Goal: Task Accomplishment & Management: Manage account settings

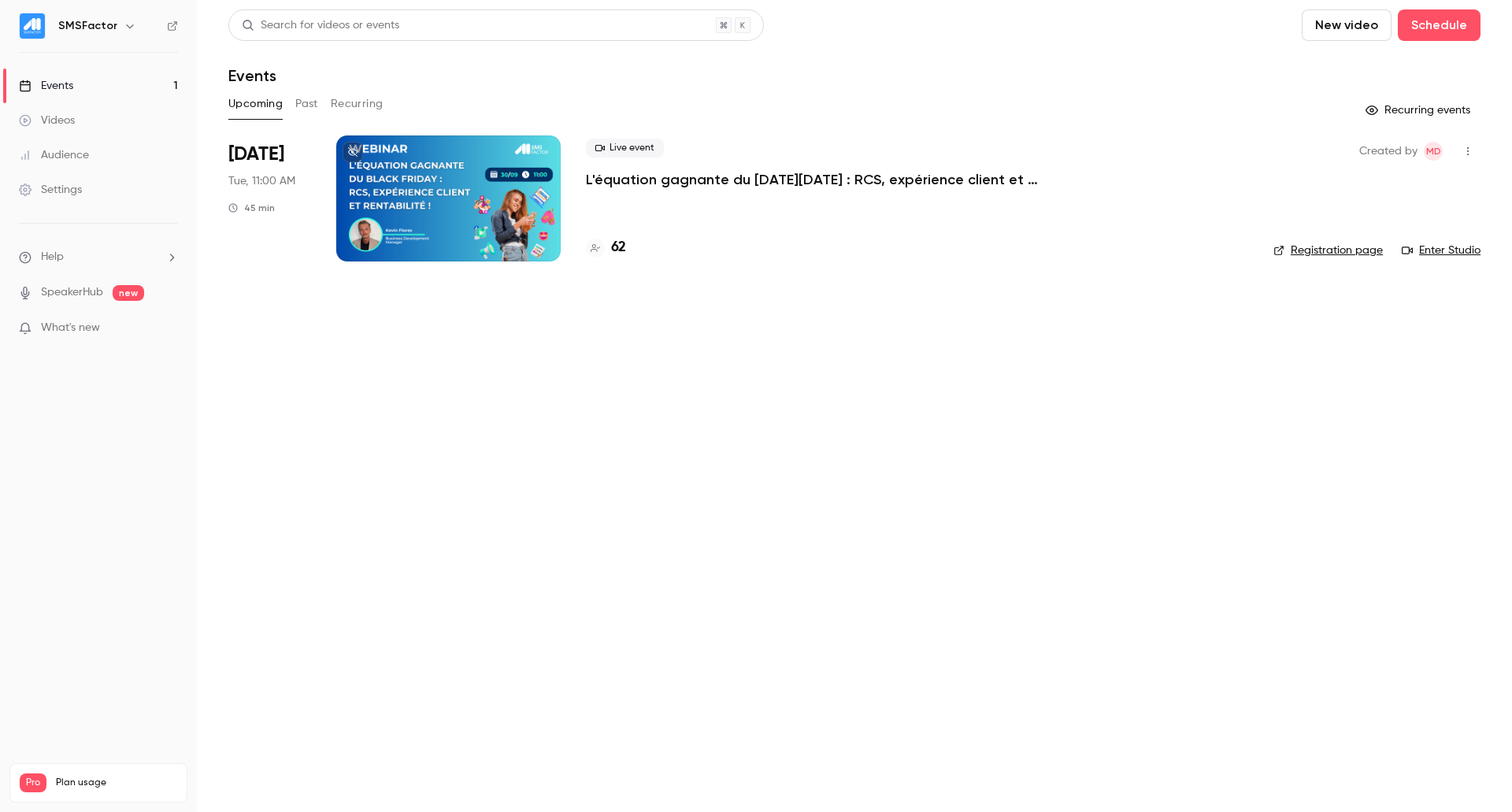
drag, startPoint x: 636, startPoint y: 248, endPoint x: 618, endPoint y: 244, distance: 18.4
click at [632, 247] on div "62" at bounding box center [917, 247] width 662 height 21
click at [610, 242] on div "62" at bounding box center [606, 247] width 40 height 21
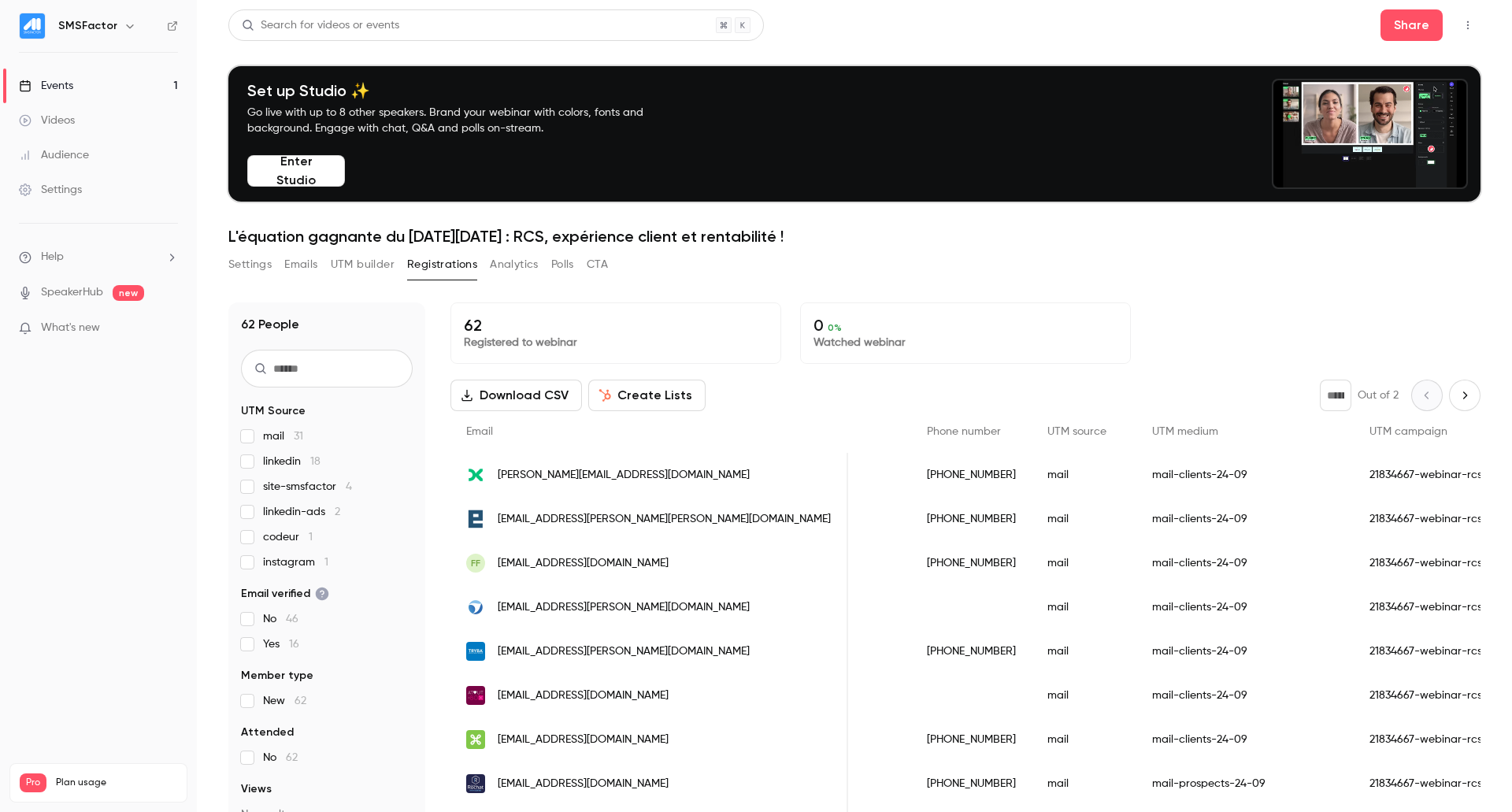
click at [264, 265] on button "Settings" at bounding box center [250, 264] width 43 height 25
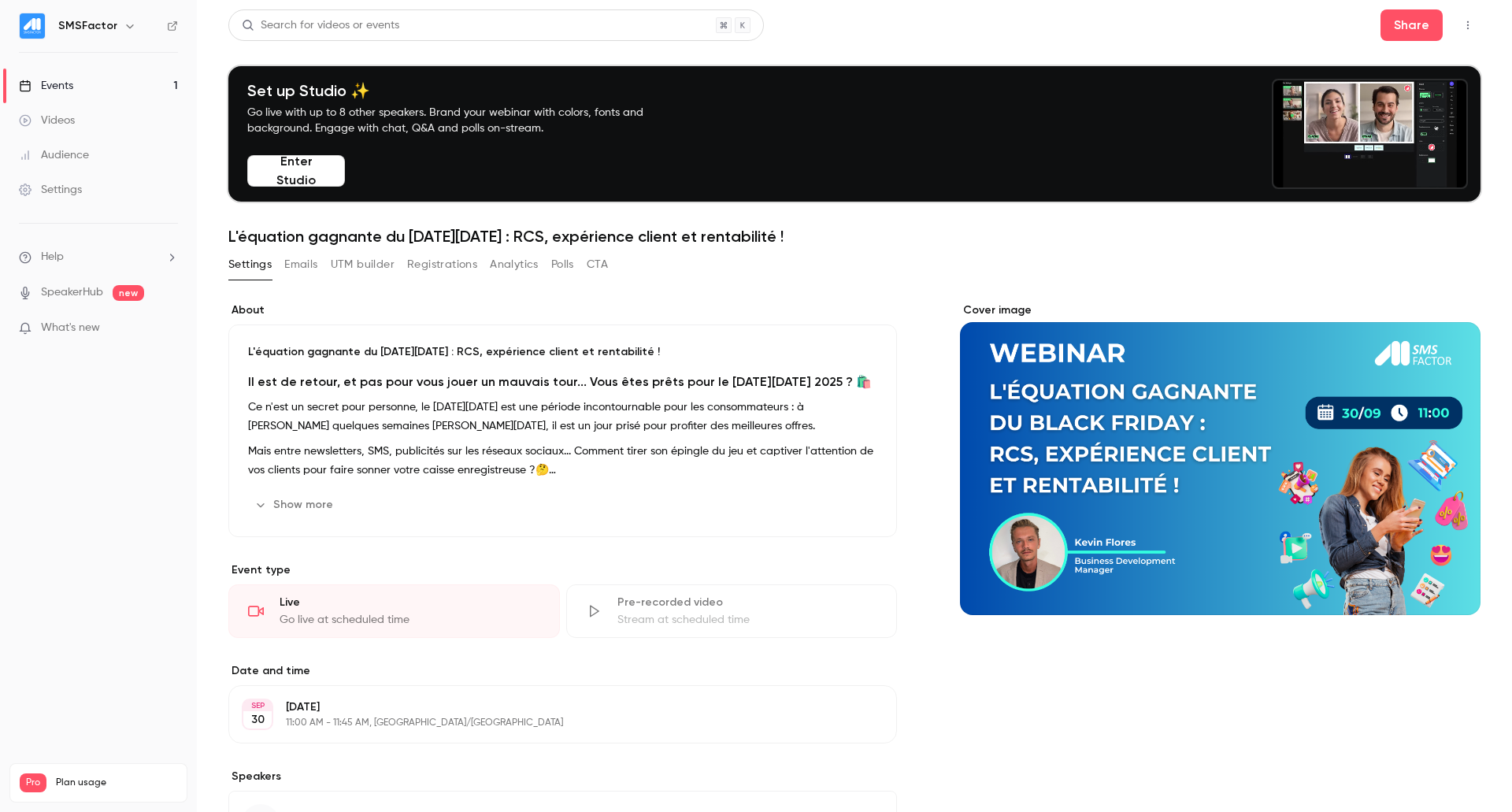
click at [126, 25] on icon "button" at bounding box center [129, 27] width 7 height 4
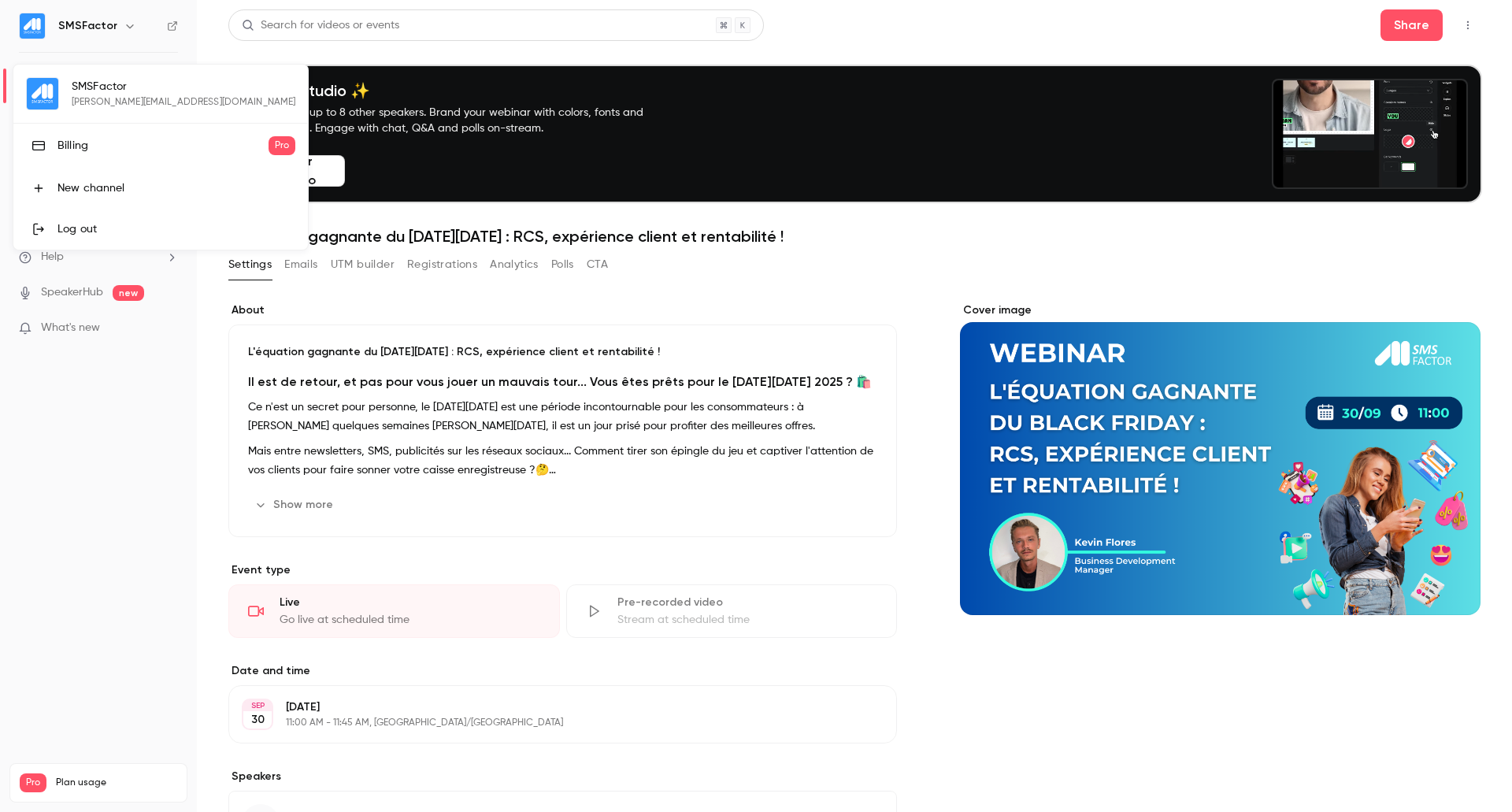
click at [24, 550] on div at bounding box center [756, 406] width 1512 height 812
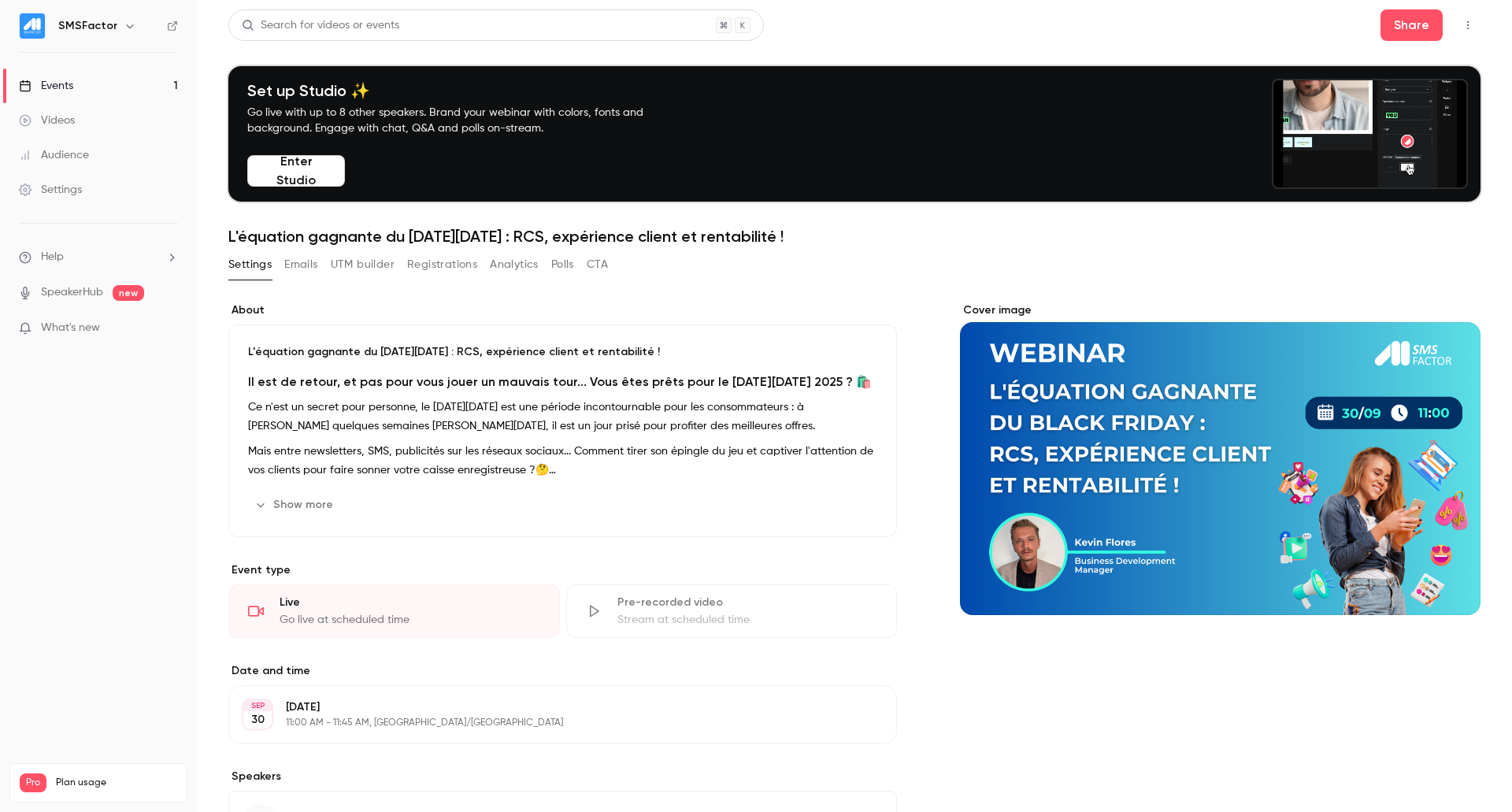
click at [1455, 33] on button "button" at bounding box center [1467, 25] width 25 height 25
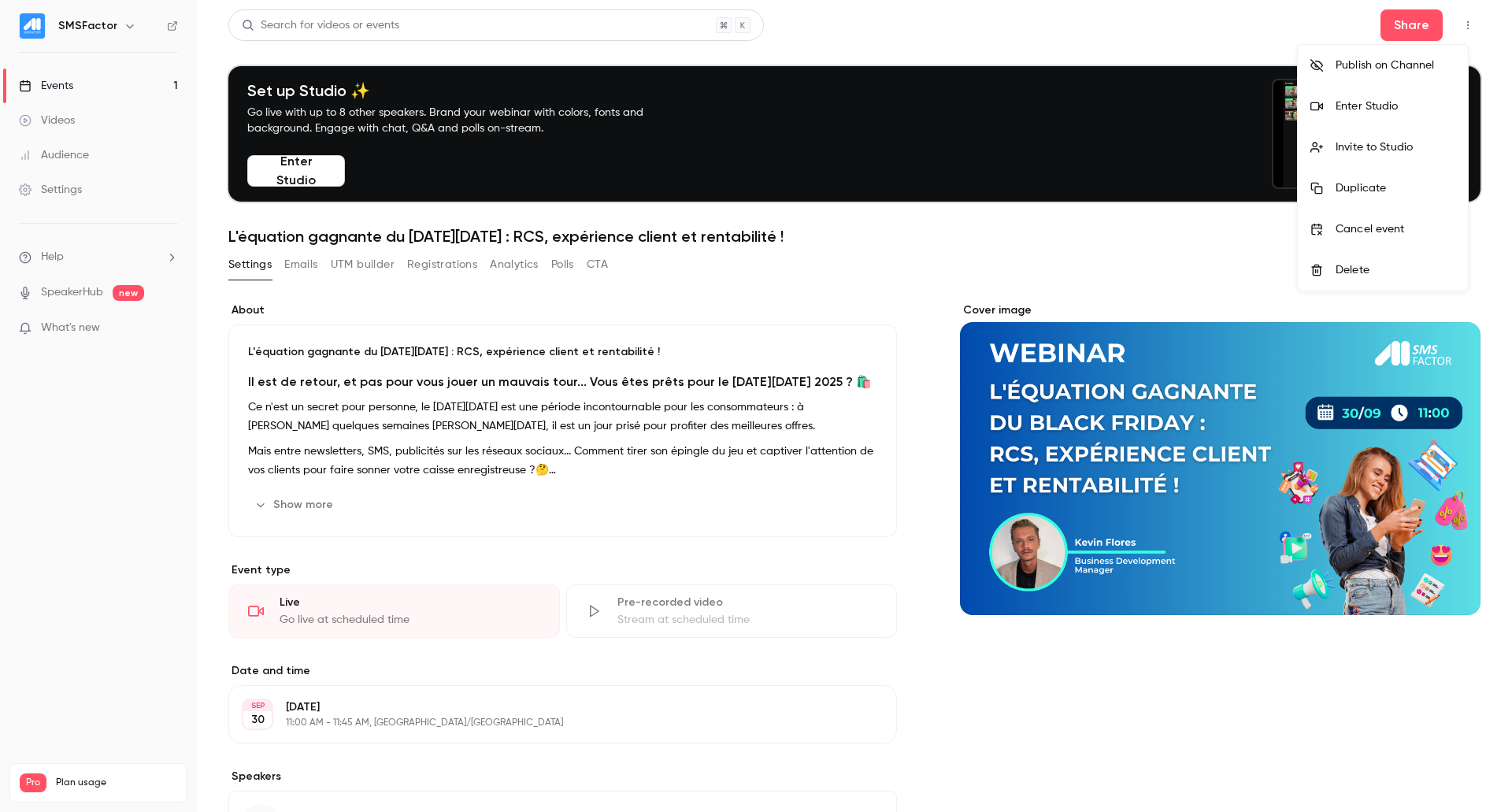
click at [149, 497] on div at bounding box center [756, 406] width 1512 height 812
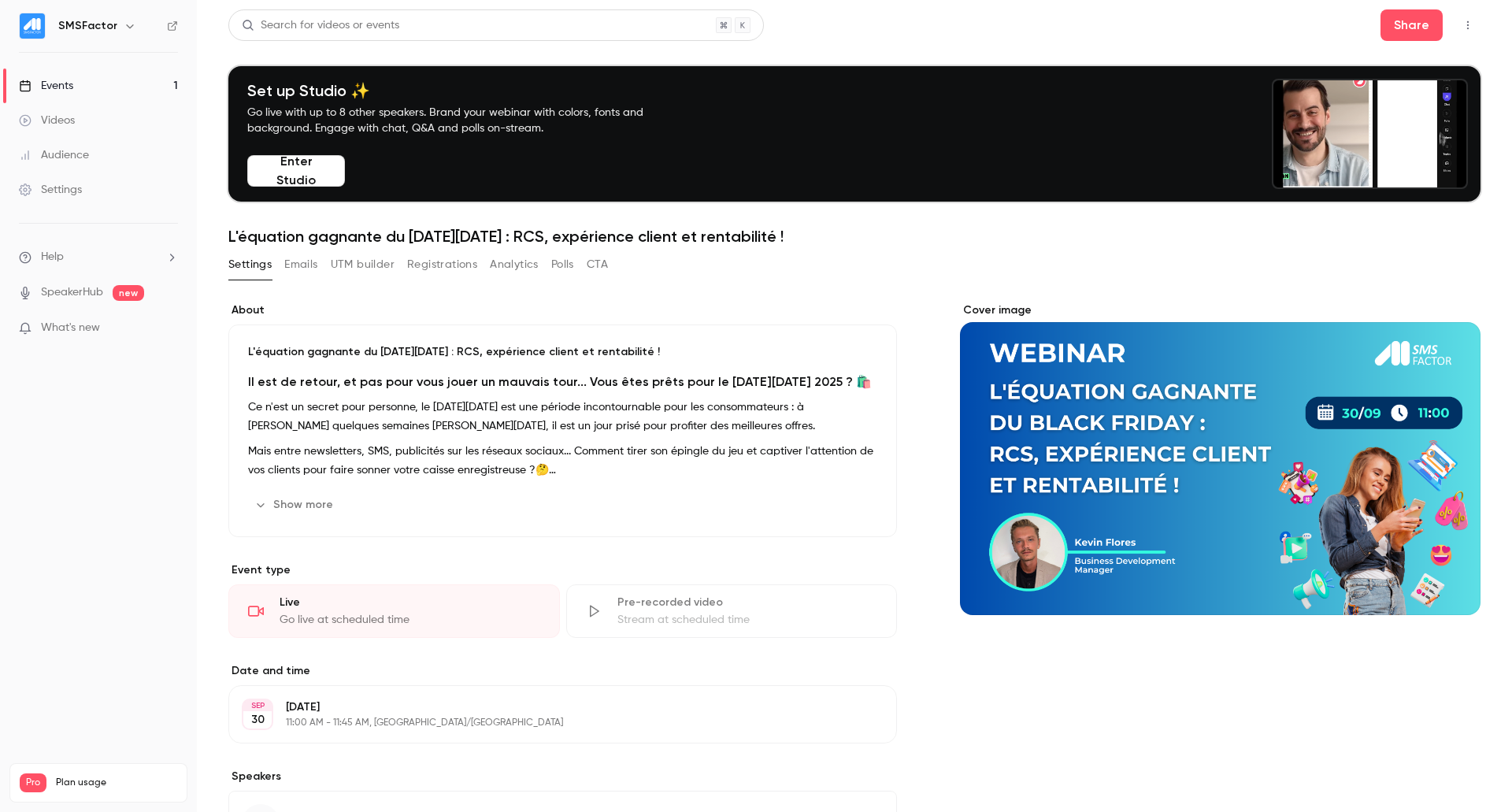
click at [126, 25] on icon "button" at bounding box center [129, 27] width 7 height 4
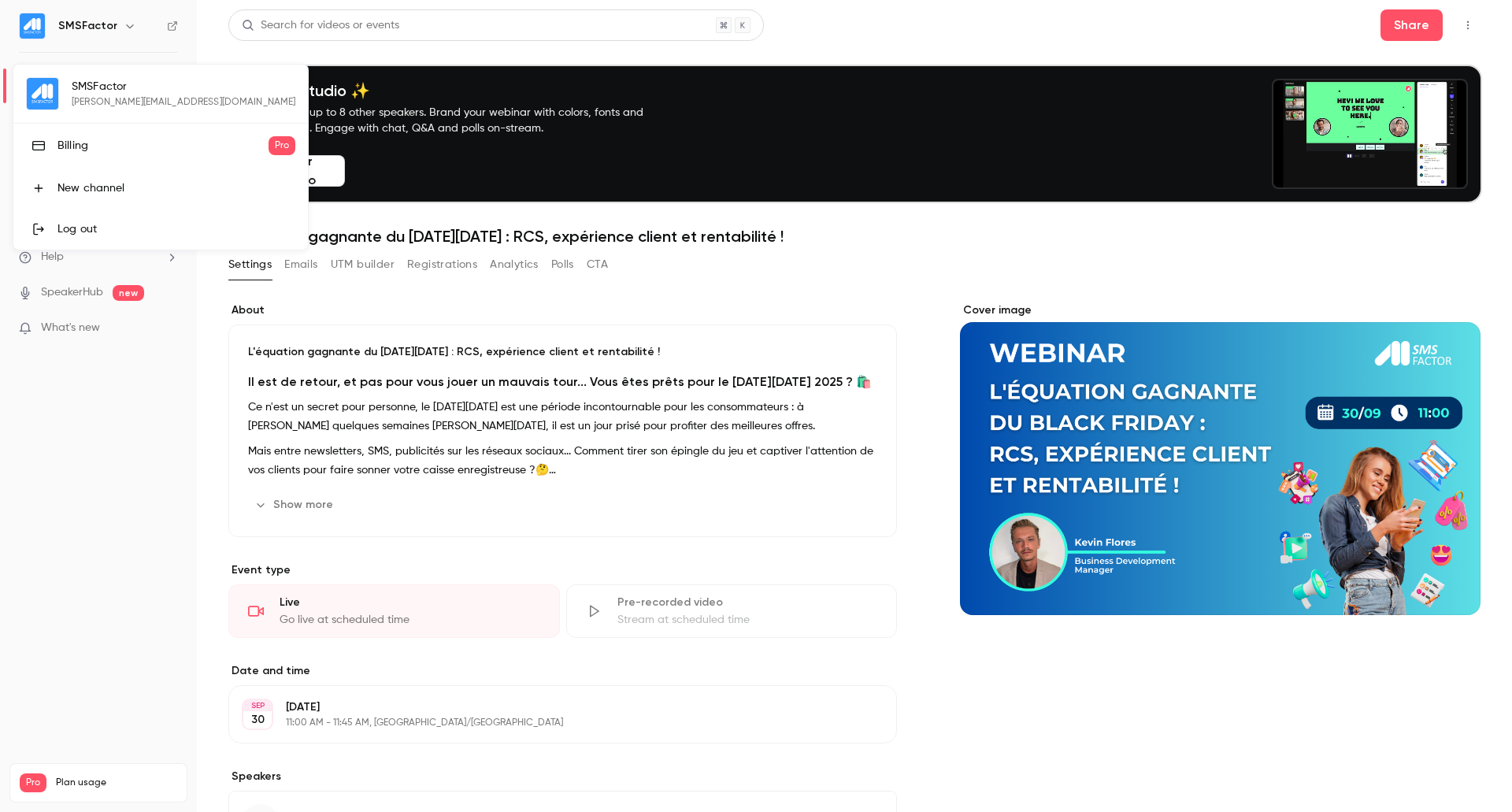
click at [71, 628] on div at bounding box center [756, 406] width 1512 height 812
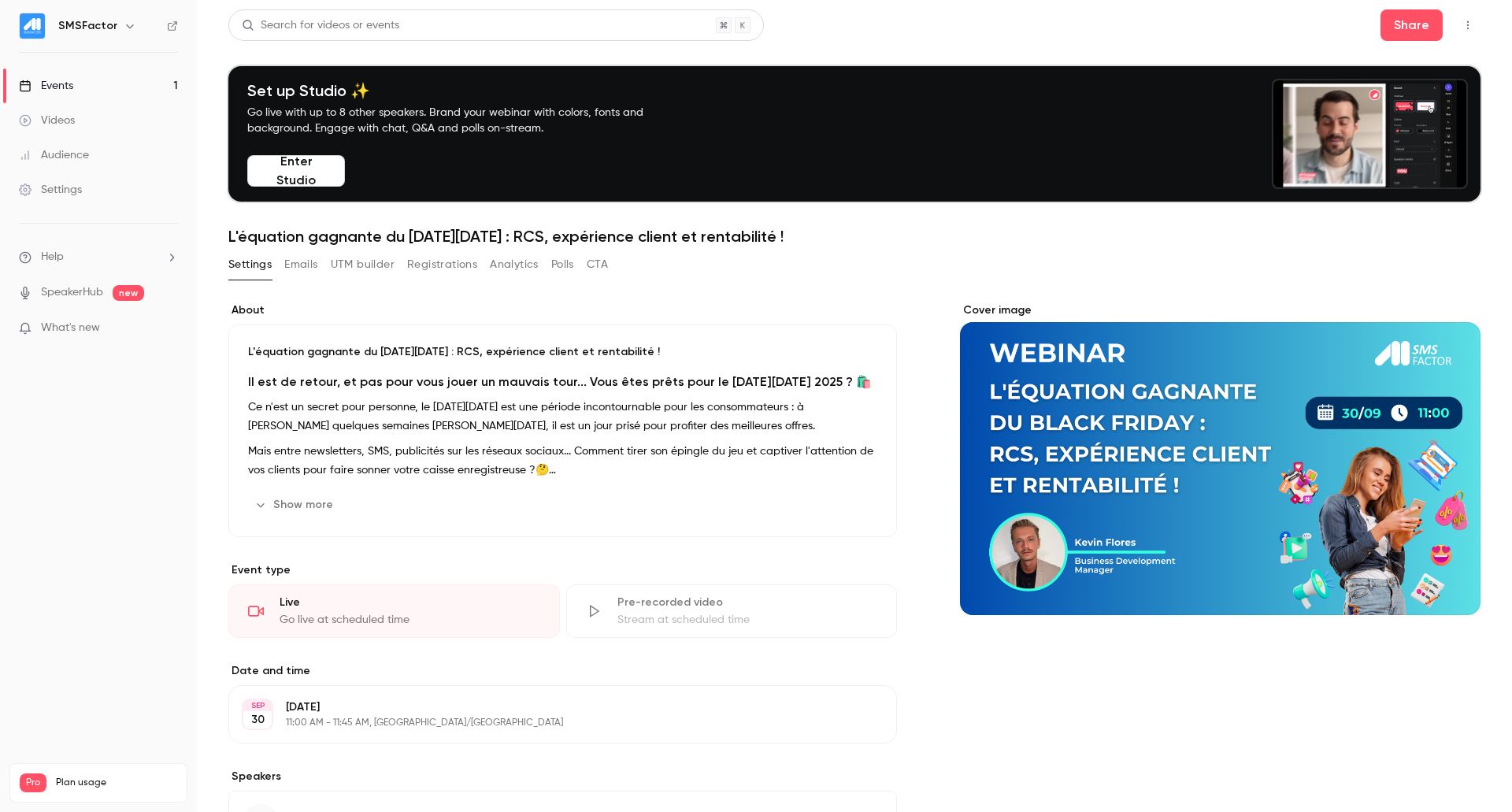
click at [102, 80] on link "Events 1" at bounding box center [98, 86] width 197 height 35
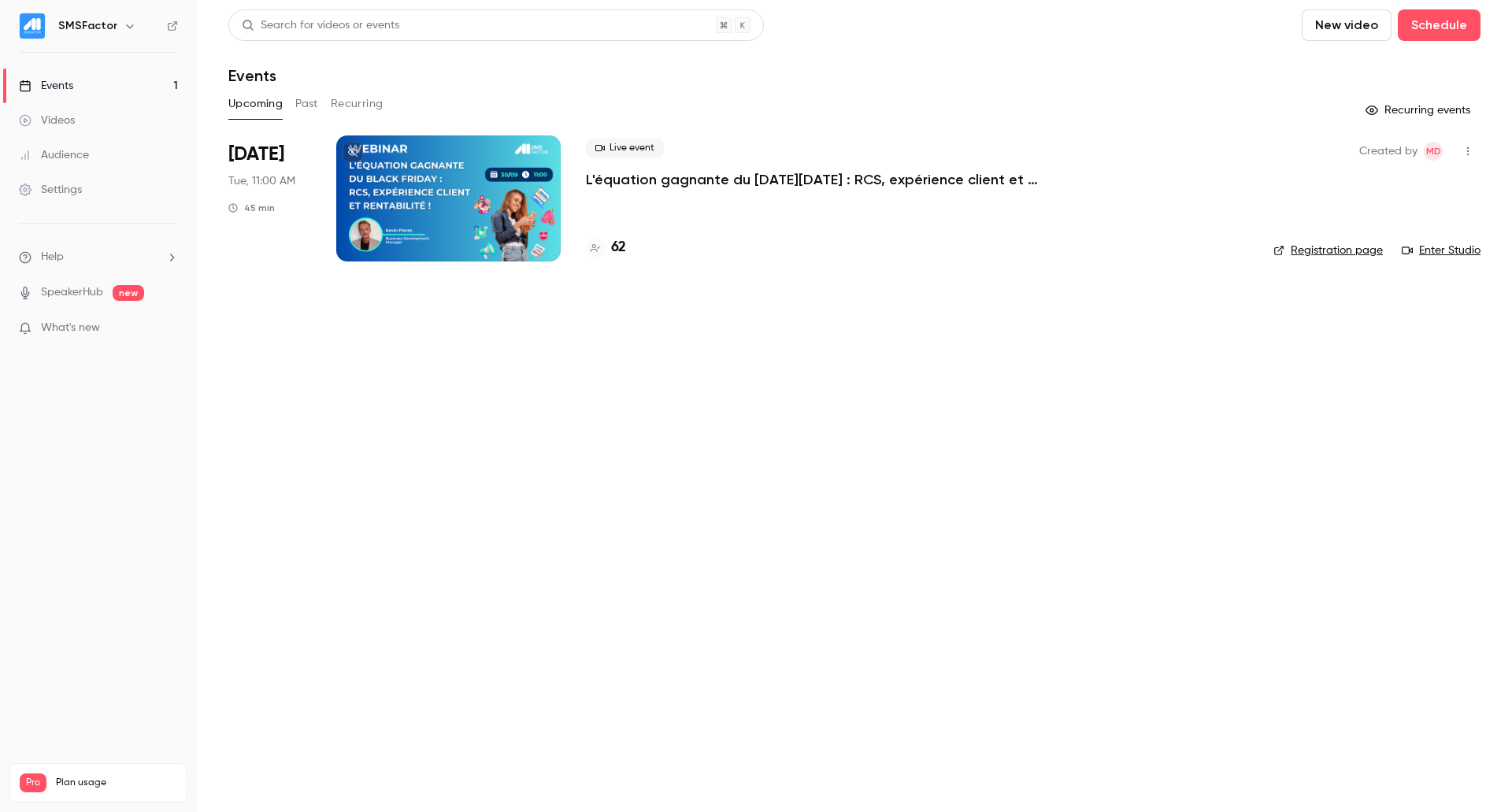
click at [1473, 147] on icon "button" at bounding box center [1468, 151] width 13 height 11
click at [1315, 101] on div at bounding box center [756, 406] width 1512 height 812
click at [1345, 27] on button "New video" at bounding box center [1347, 25] width 90 height 31
click at [1363, 68] on div "Record" at bounding box center [1404, 68] width 119 height 16
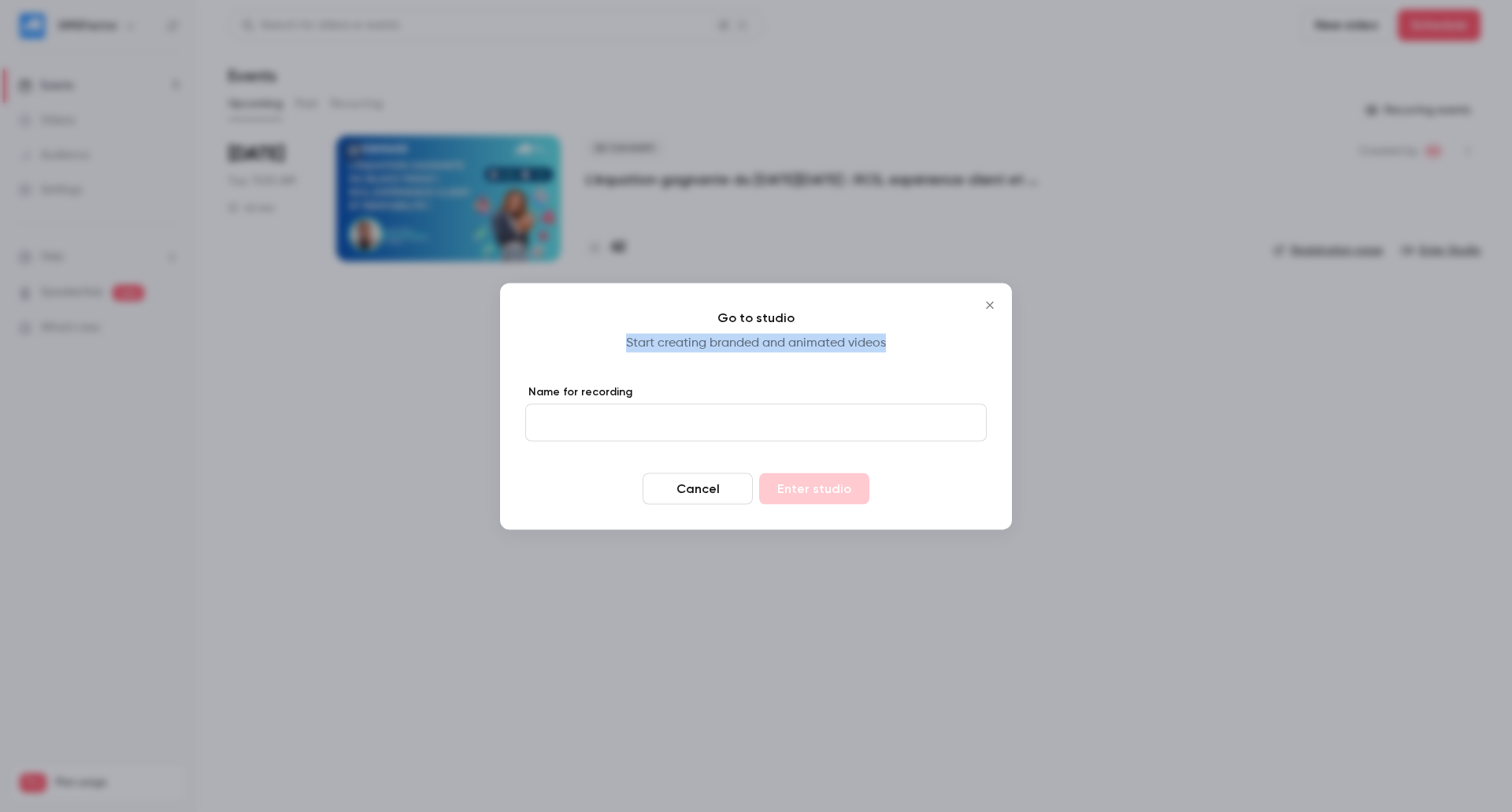
drag, startPoint x: 622, startPoint y: 339, endPoint x: 946, endPoint y: 337, distance: 324.0
click at [943, 337] on p "Start creating branded and animated videos" at bounding box center [756, 342] width 461 height 19
click at [786, 435] on input "Name for recording" at bounding box center [756, 422] width 461 height 38
click at [986, 301] on icon "Close" at bounding box center [990, 305] width 19 height 13
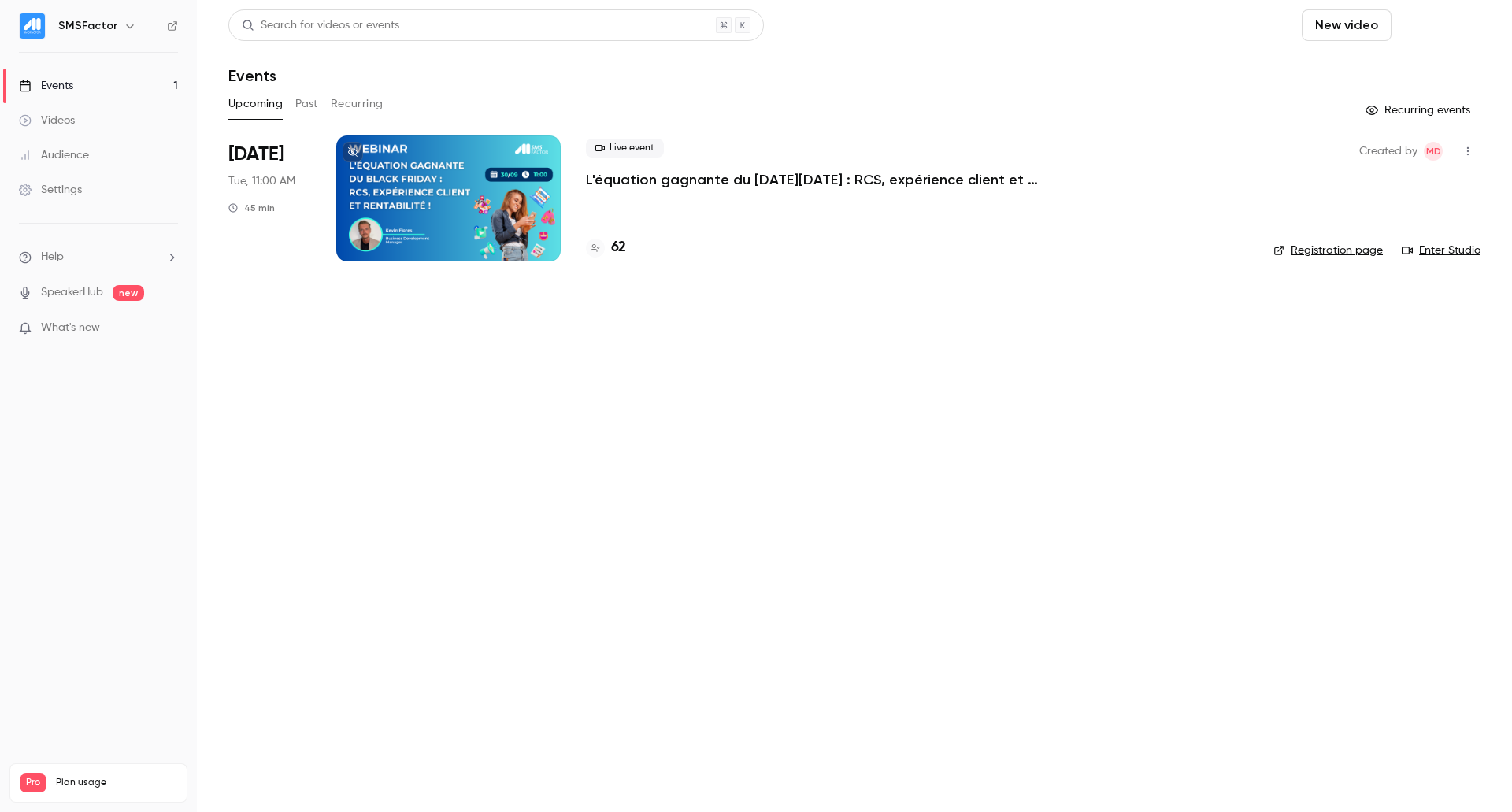
click at [1467, 30] on button "Schedule" at bounding box center [1440, 25] width 83 height 31
click at [1406, 64] on div "One time event" at bounding box center [1407, 68] width 119 height 16
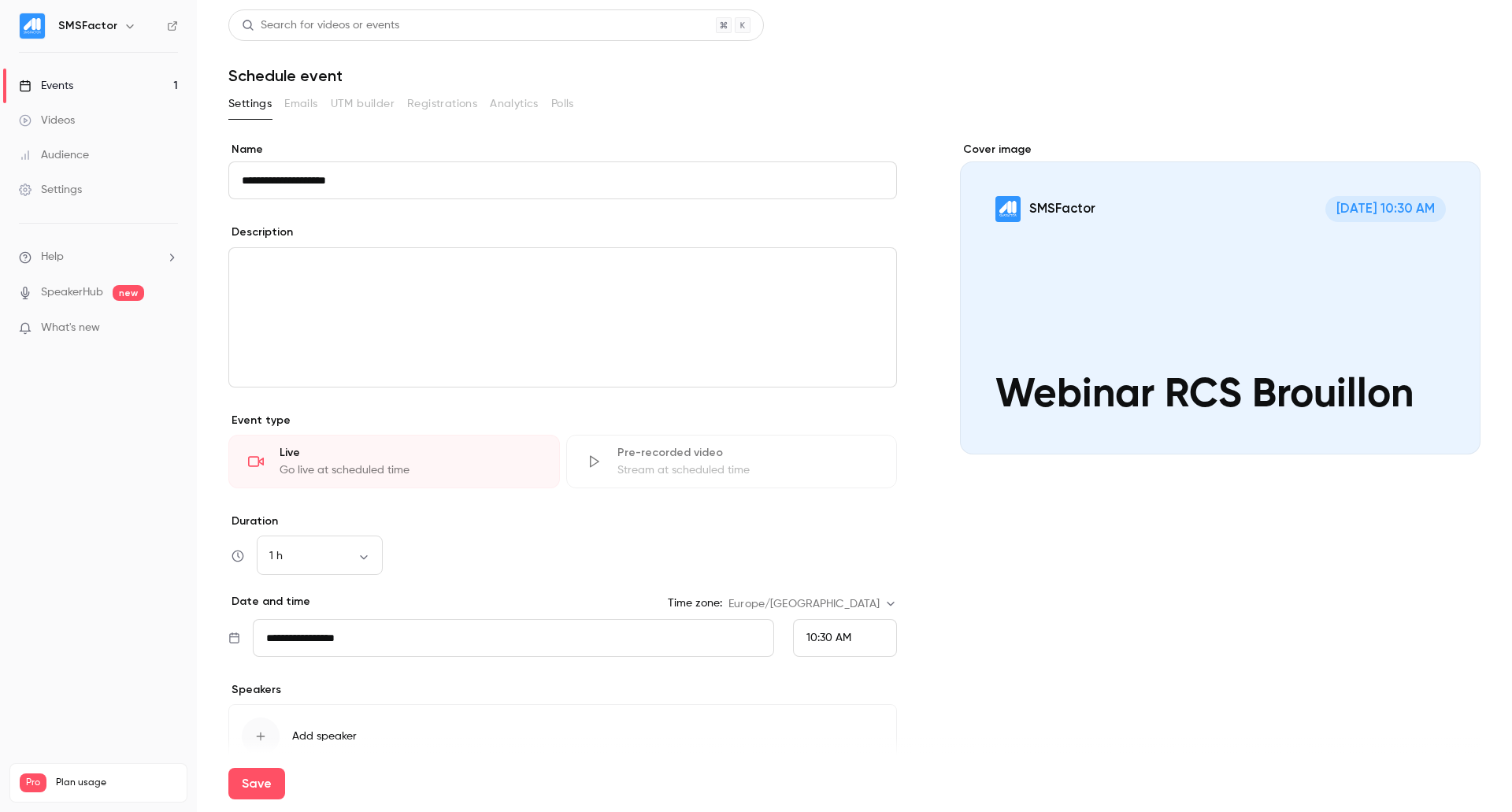
type input "**********"
click at [337, 258] on p "editor" at bounding box center [563, 267] width 642 height 19
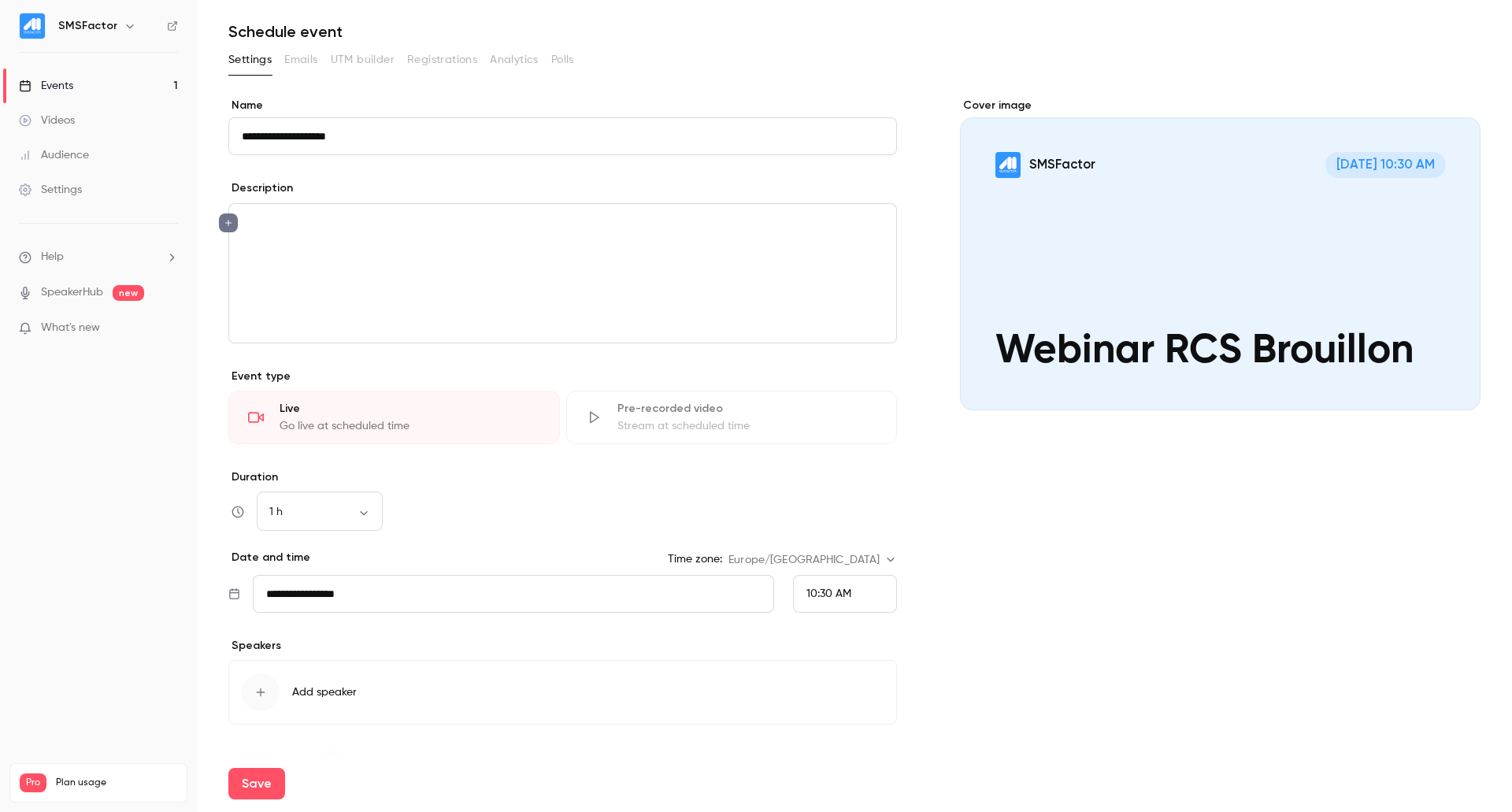
scroll to position [83, 0]
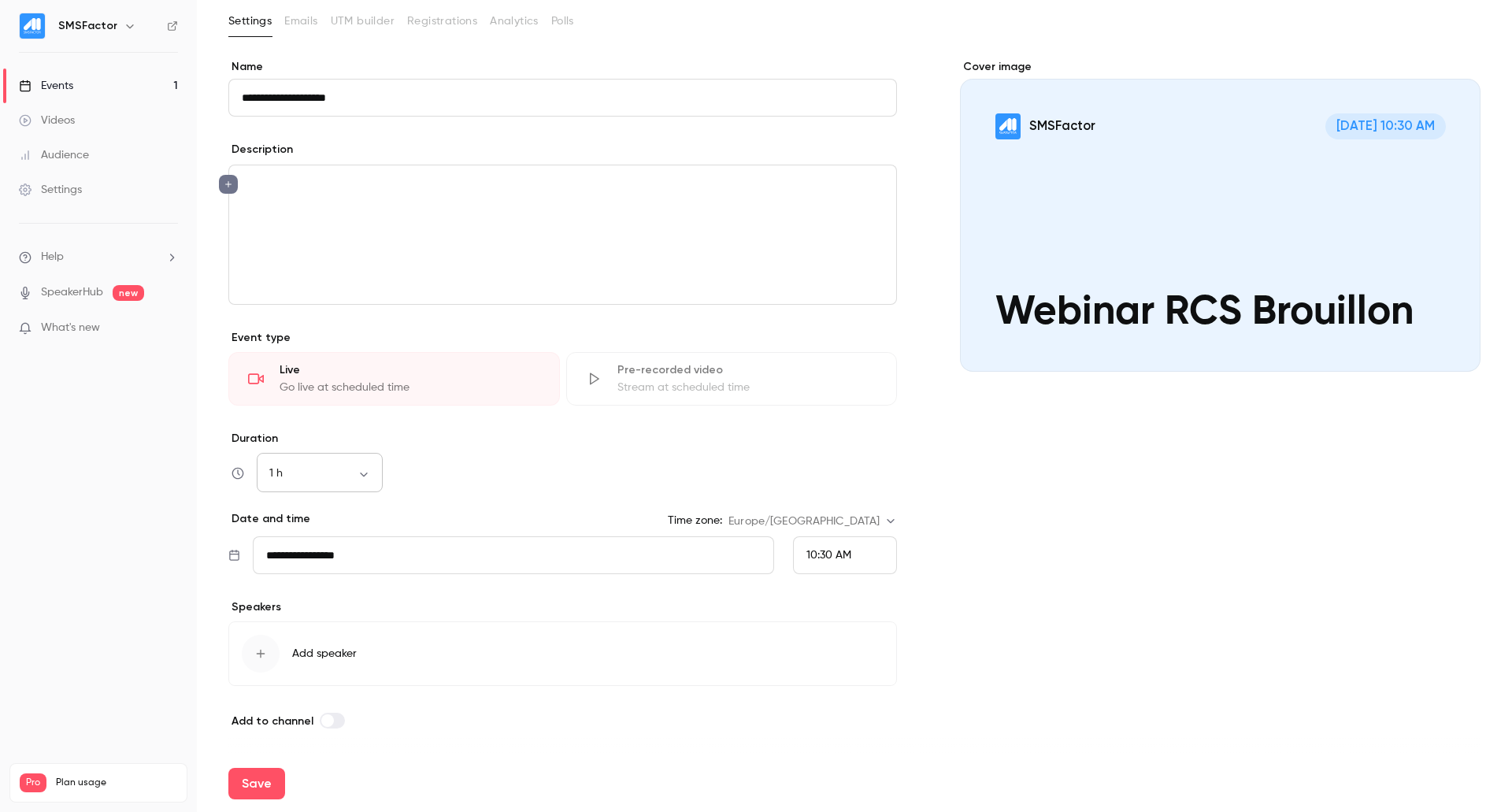
click at [353, 465] on body "**********" at bounding box center [756, 406] width 1512 height 812
click at [296, 597] on li "45 min" at bounding box center [319, 597] width 126 height 41
click at [361, 477] on body "**********" at bounding box center [756, 406] width 1512 height 812
drag, startPoint x: 293, startPoint y: 642, endPoint x: 298, endPoint y: 599, distance: 43.3
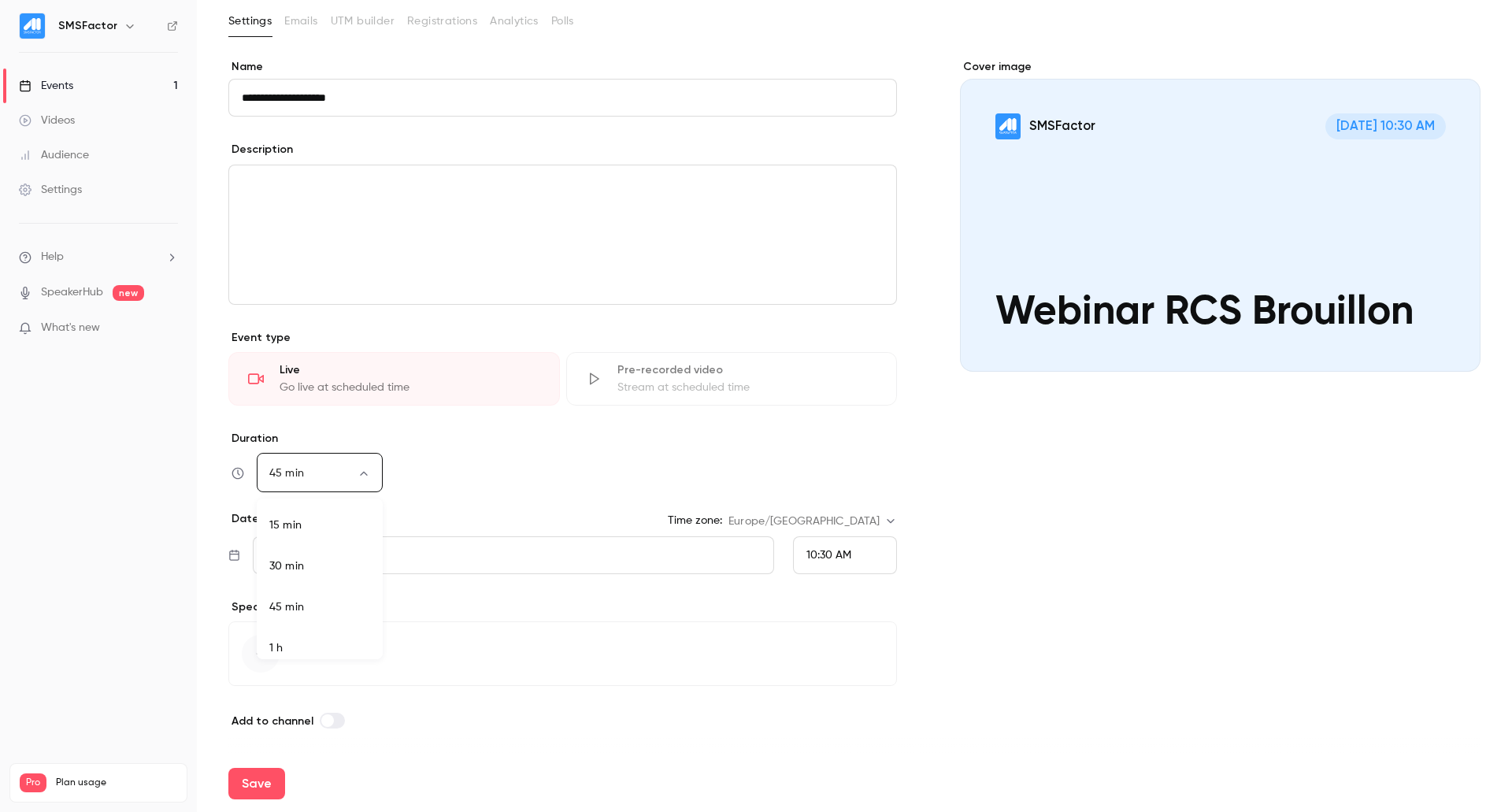
click at [293, 643] on li "1 h" at bounding box center [319, 648] width 126 height 41
type input "**"
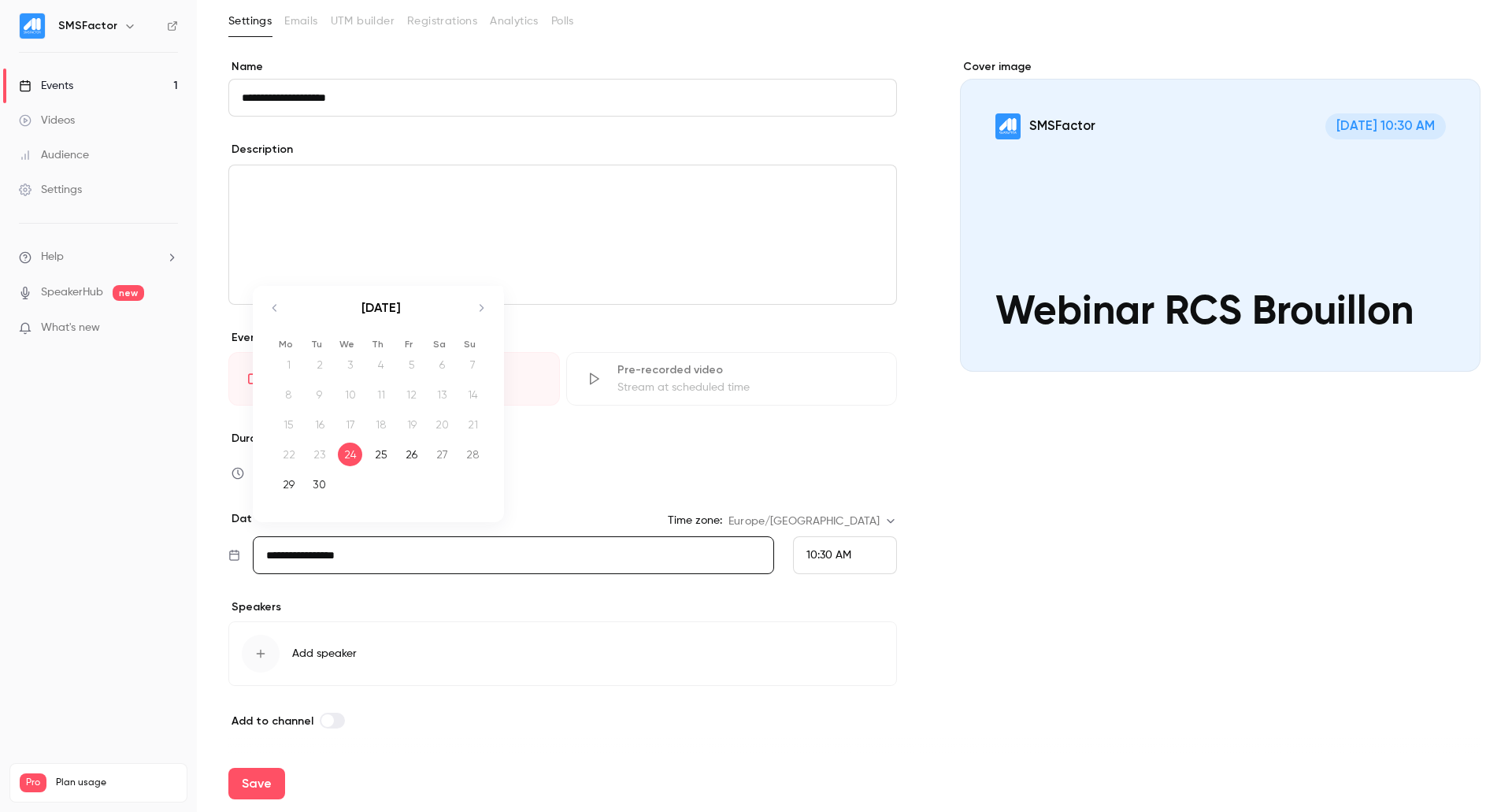
click at [380, 561] on input "**********" at bounding box center [514, 555] width 521 height 38
click at [645, 469] on div "1 h ** ​" at bounding box center [562, 473] width 669 height 38
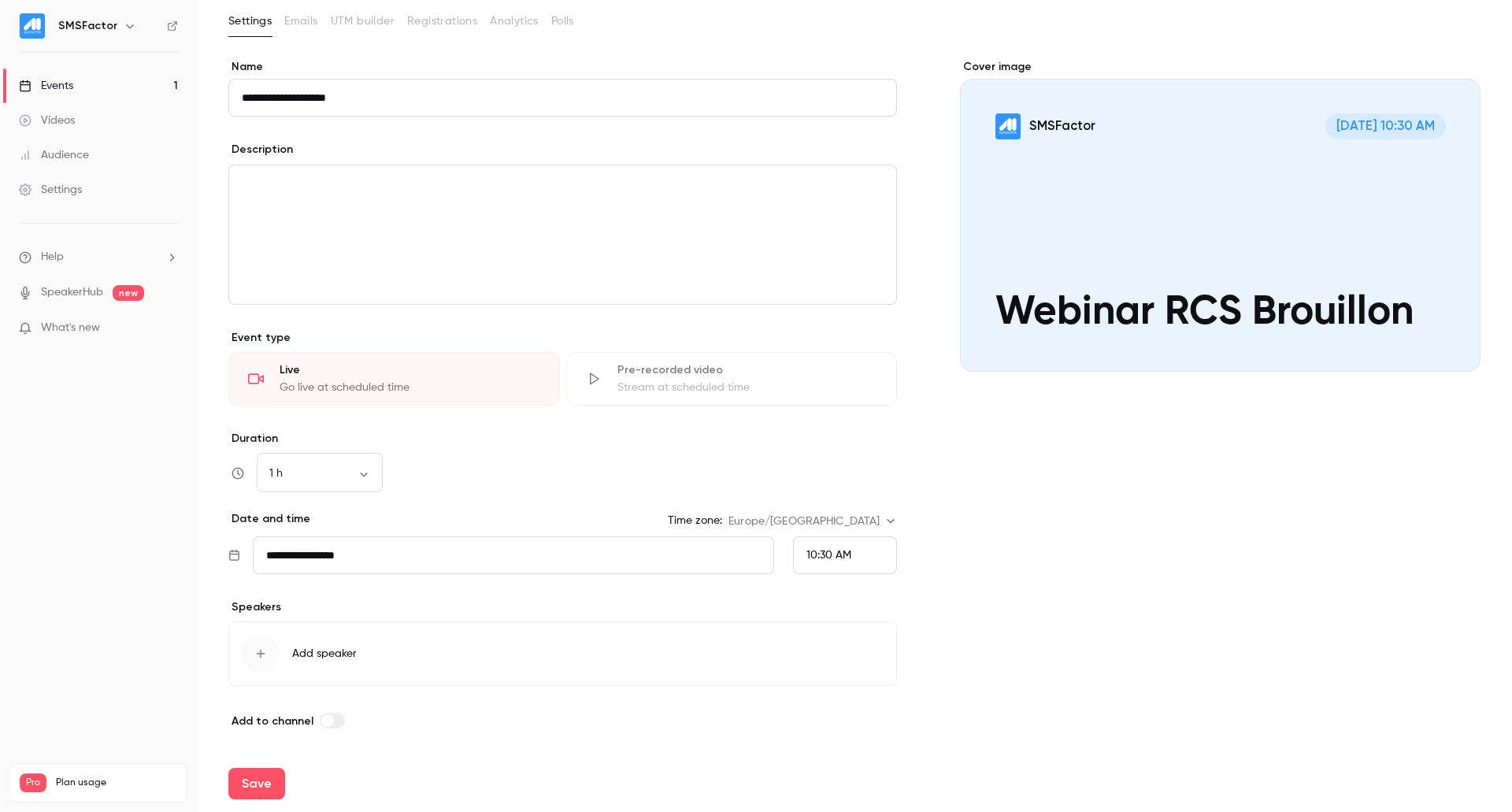
click at [839, 543] on div "10:30 AM" at bounding box center [845, 555] width 104 height 38
click at [834, 328] on span "11:00 AM" at bounding box center [822, 322] width 44 height 11
drag, startPoint x: 470, startPoint y: 595, endPoint x: 452, endPoint y: 584, distance: 21.1
click at [470, 595] on div "**********" at bounding box center [562, 394] width 669 height 671
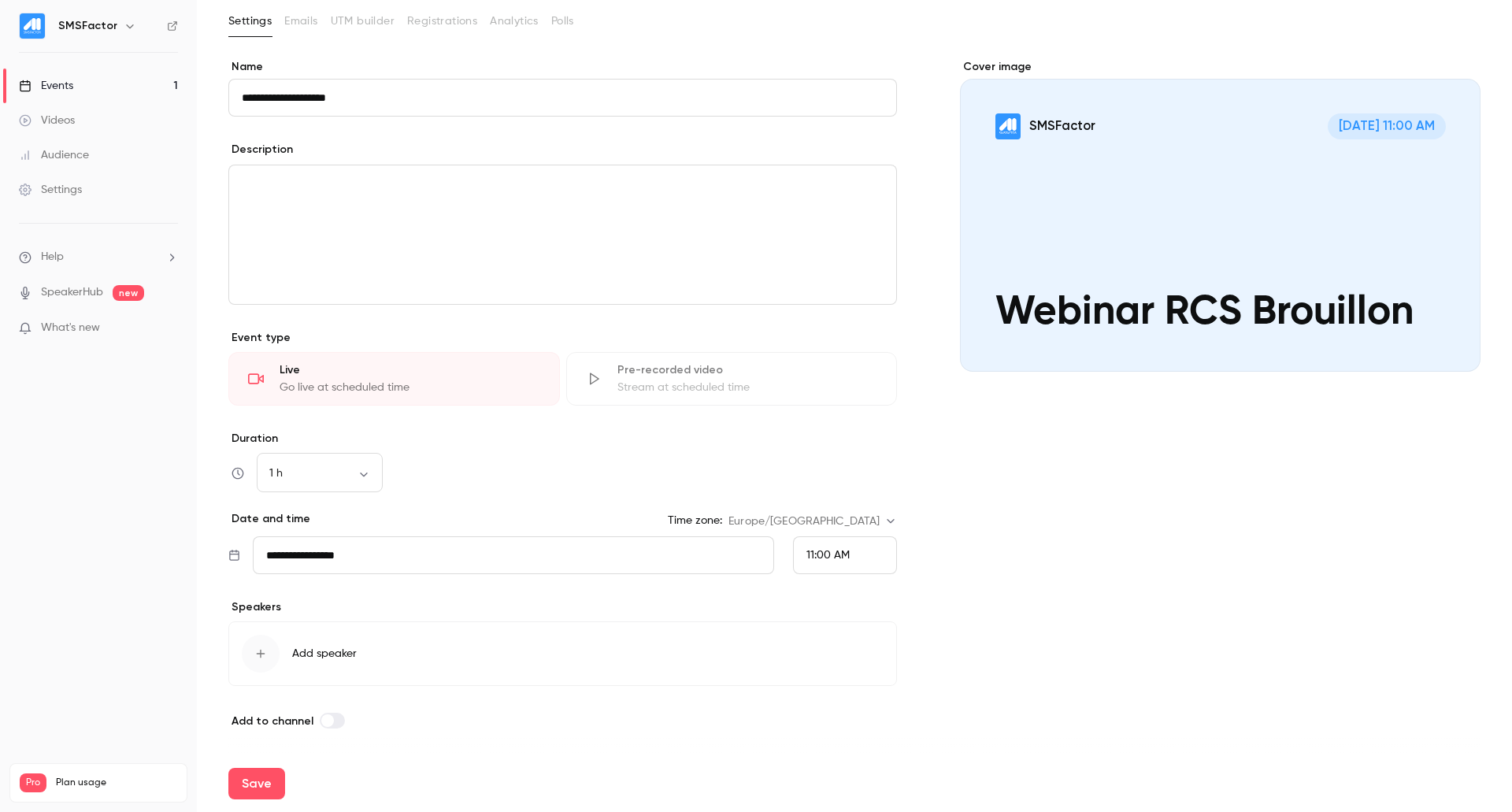
click at [314, 645] on button "Add speaker" at bounding box center [562, 653] width 669 height 64
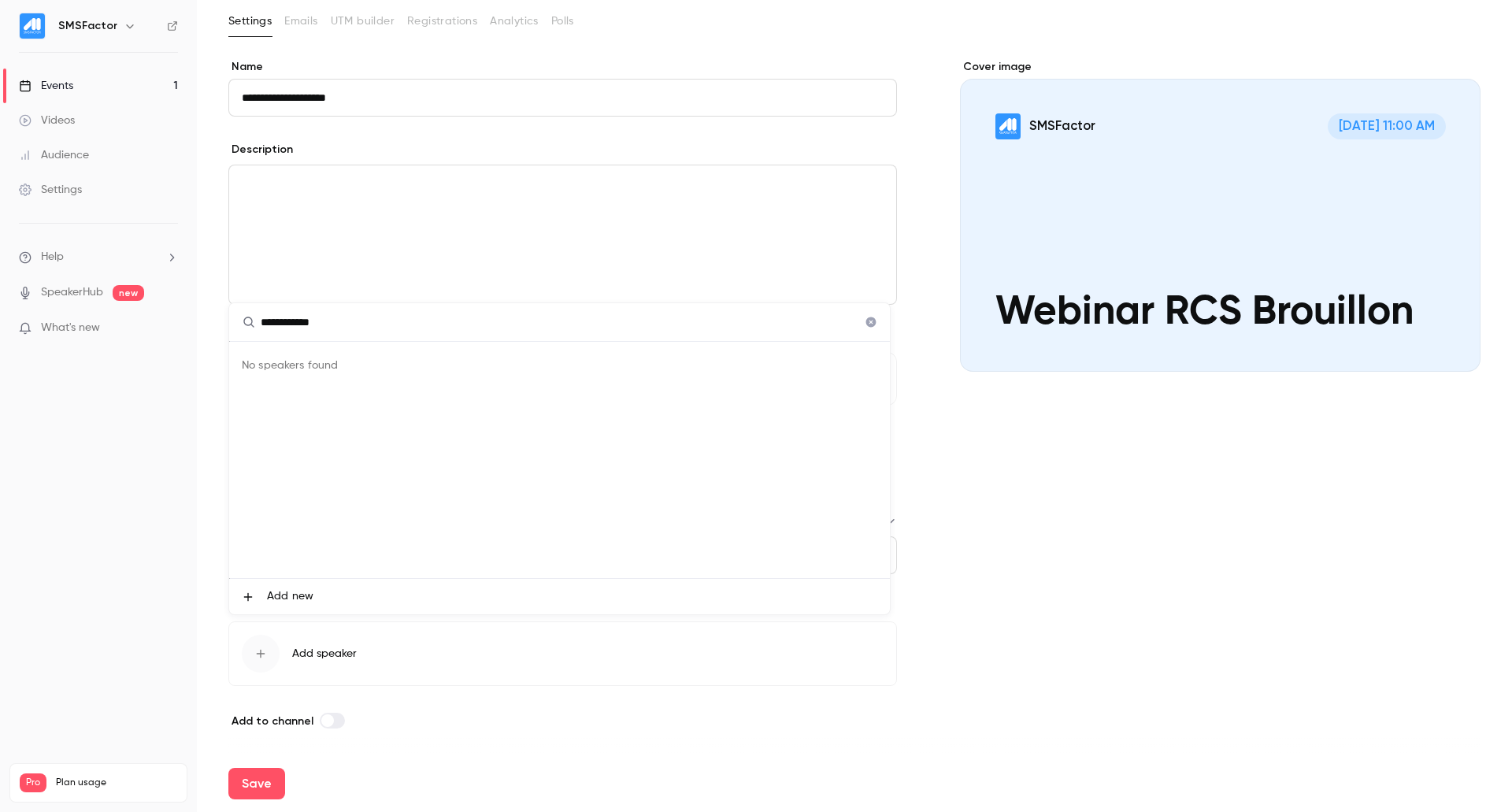
type input "**********"
click at [1055, 514] on div at bounding box center [756, 406] width 1512 height 812
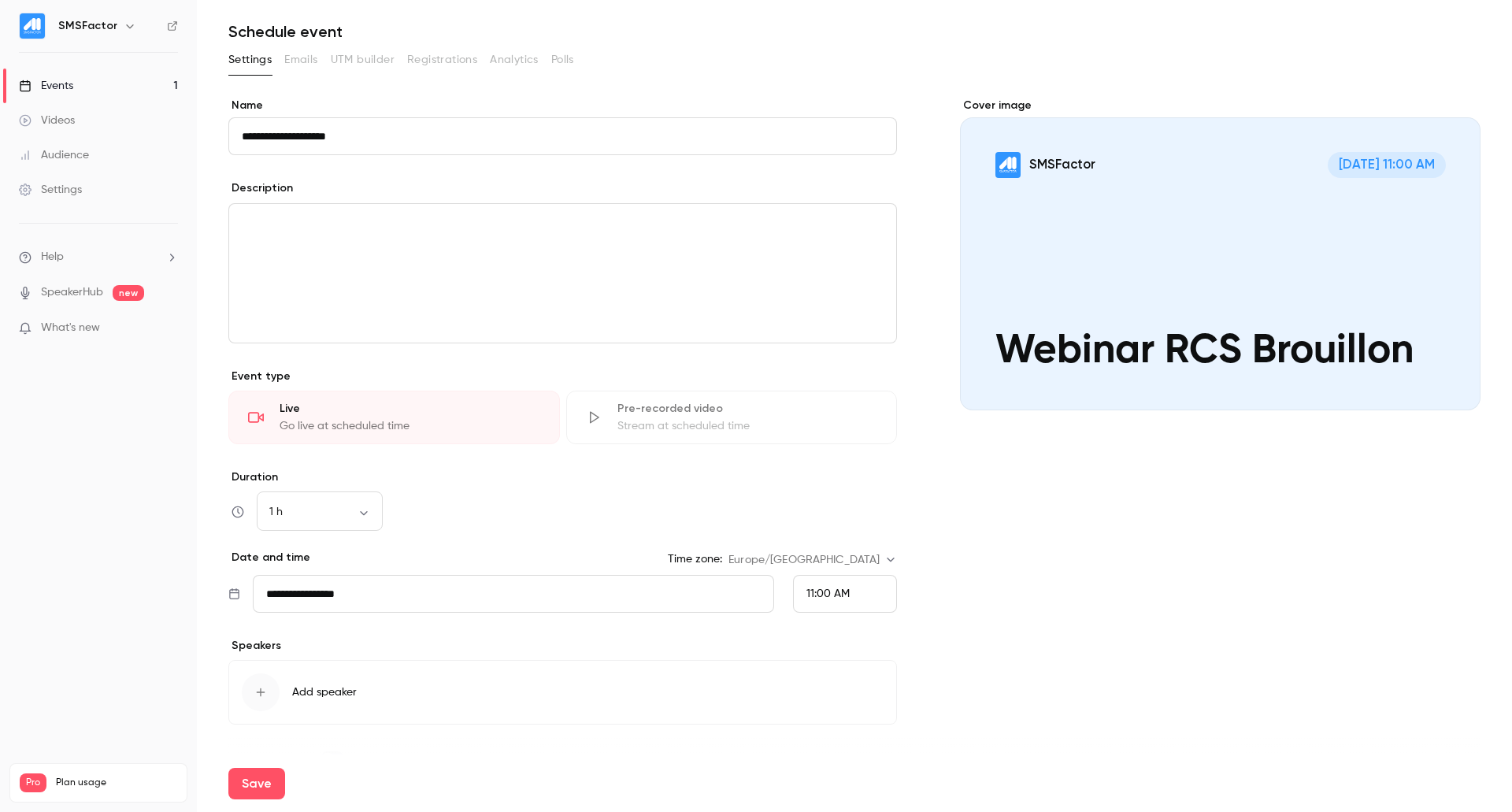
scroll to position [83, 0]
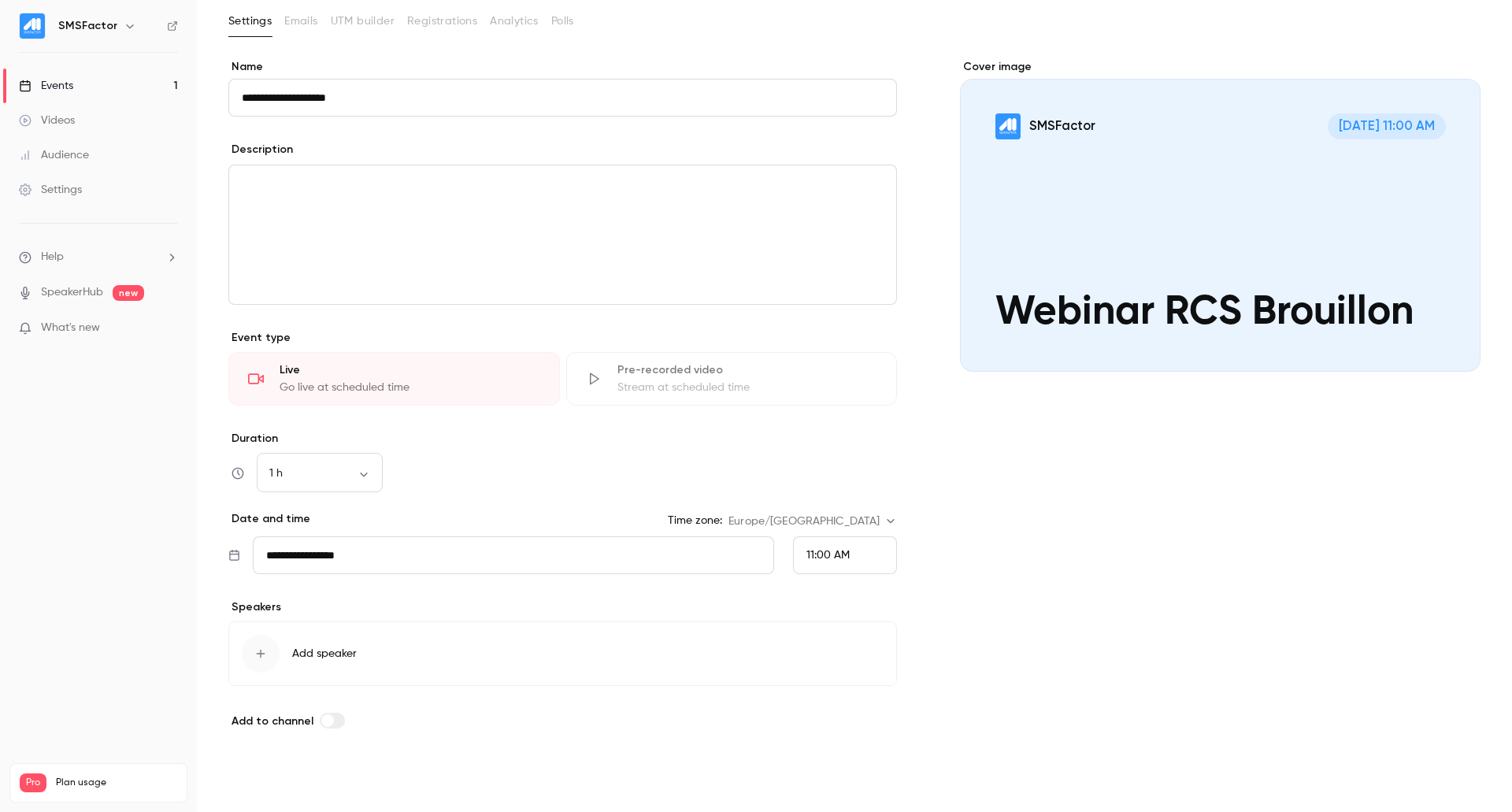
click at [259, 777] on button "Save" at bounding box center [257, 784] width 57 height 31
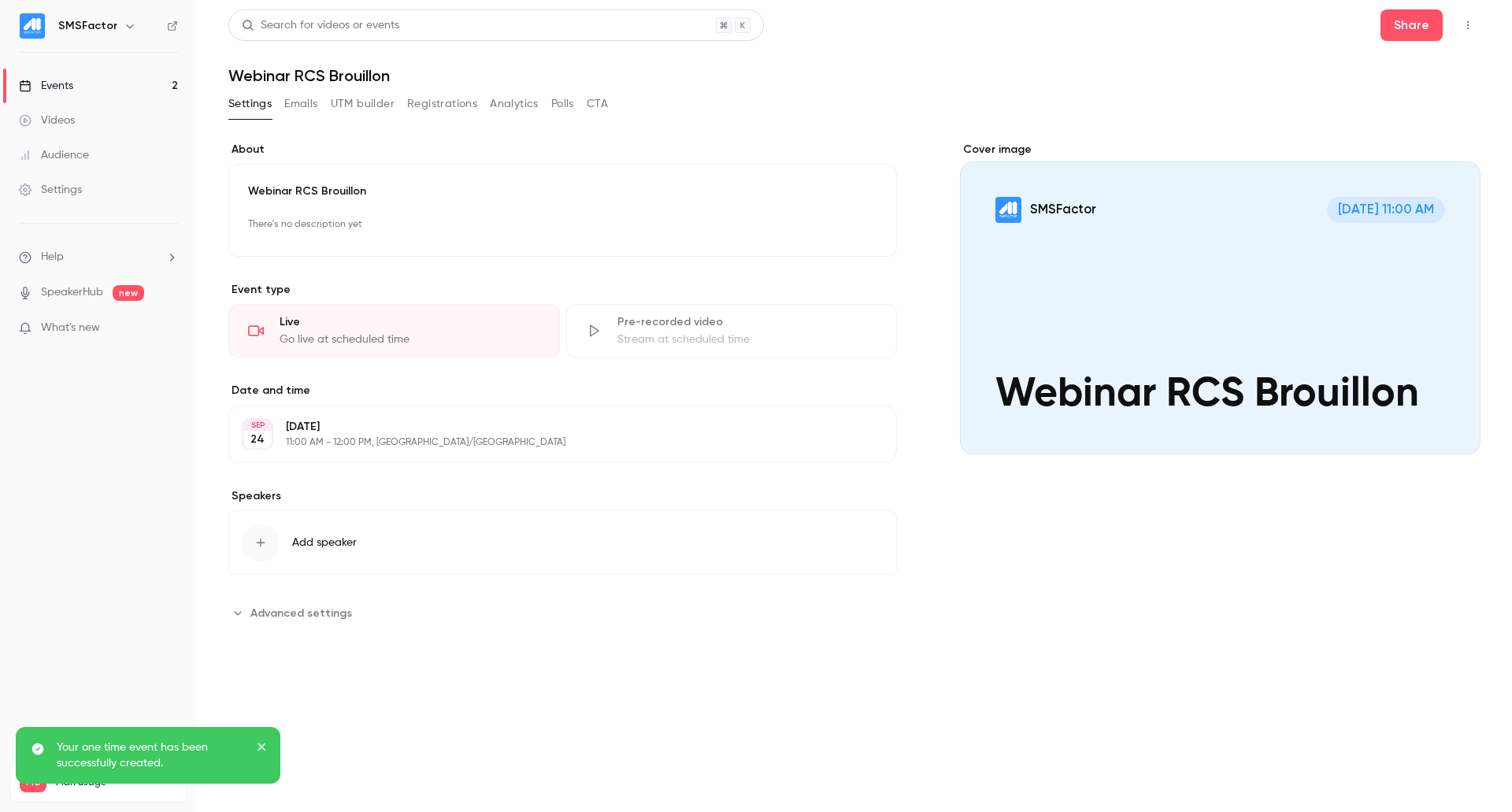
click at [286, 98] on button "Emails" at bounding box center [301, 104] width 33 height 25
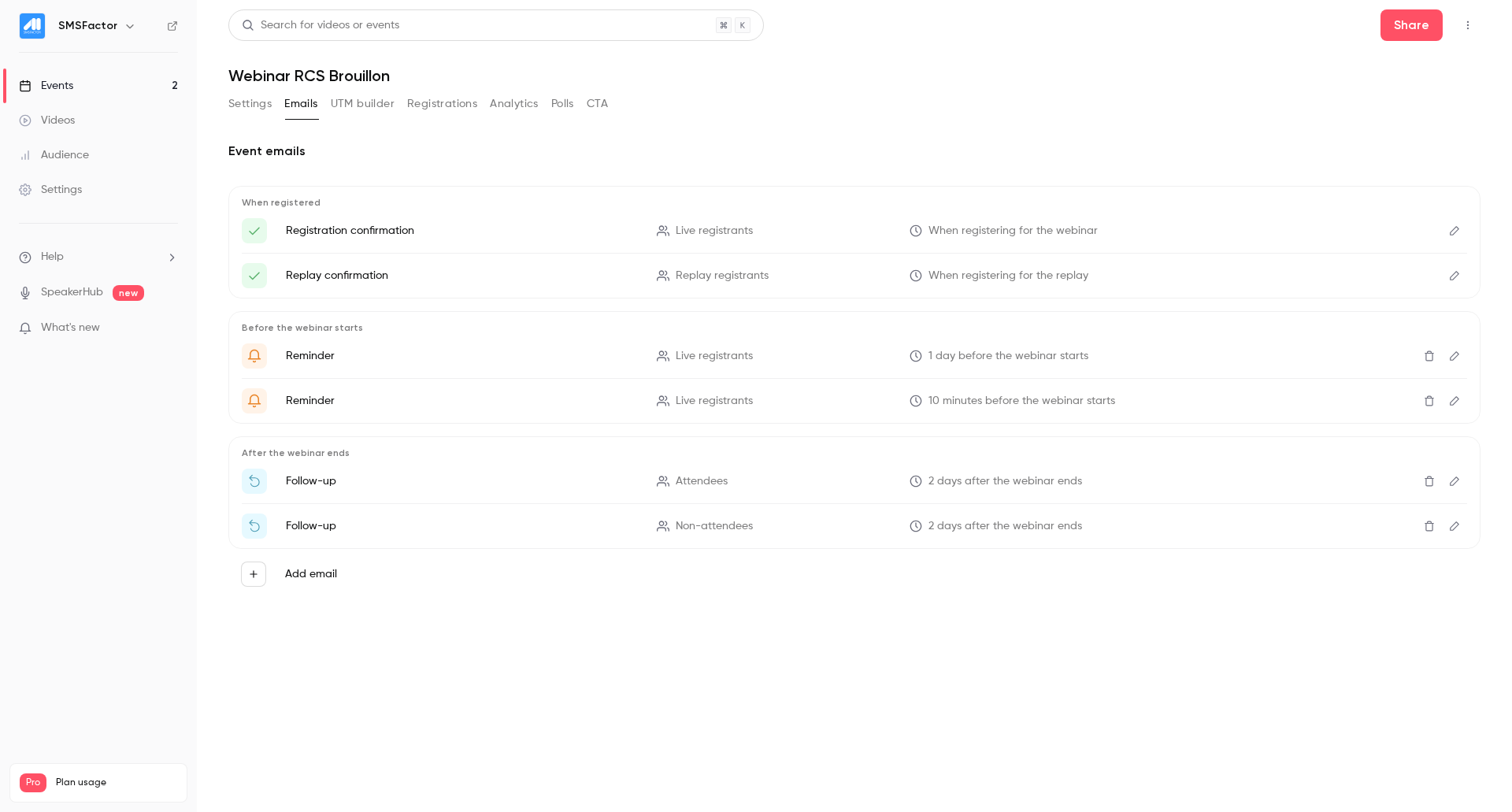
click at [360, 107] on button "UTM builder" at bounding box center [363, 104] width 64 height 25
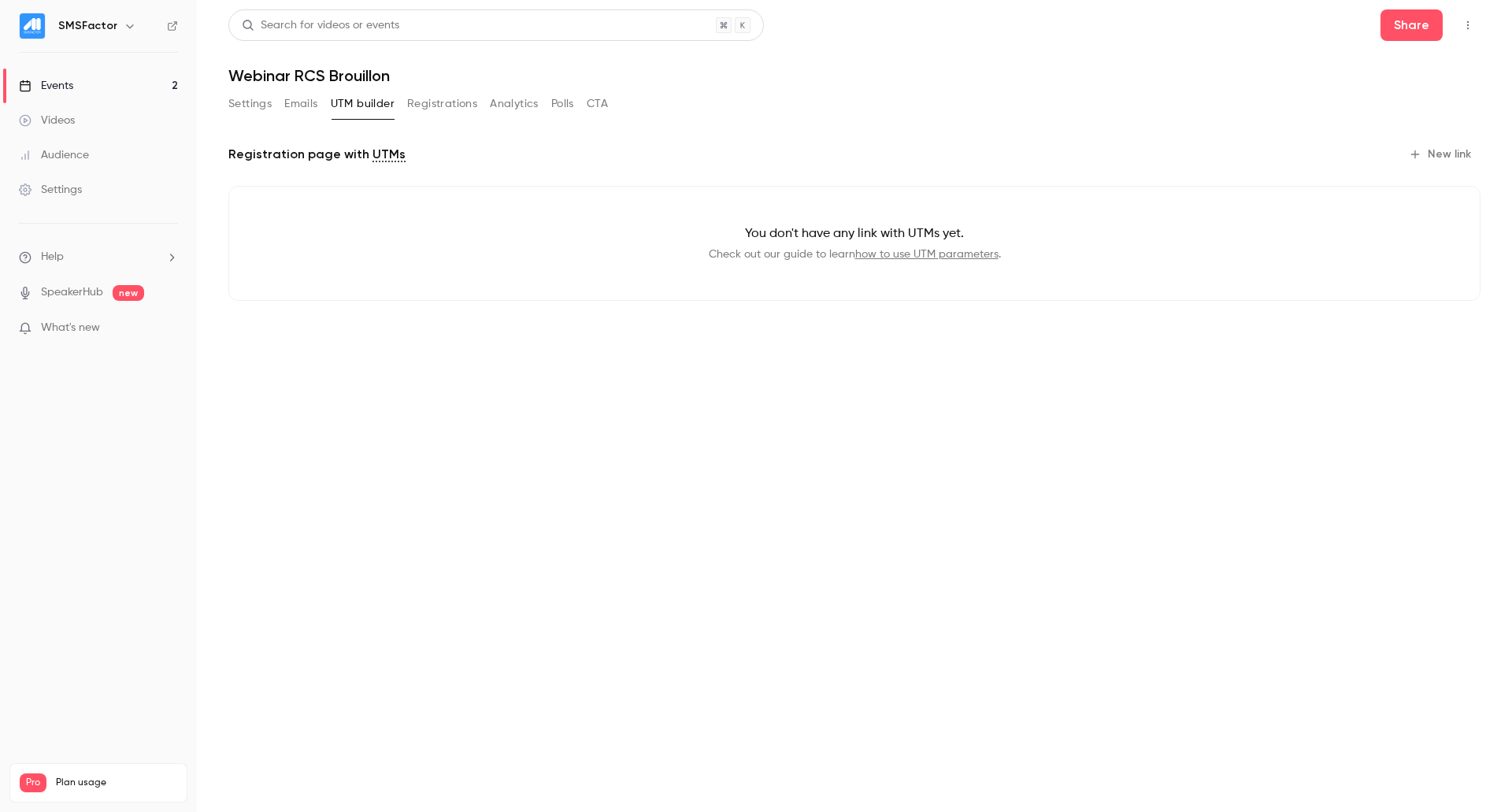
click at [445, 109] on button "Registrations" at bounding box center [442, 104] width 70 height 25
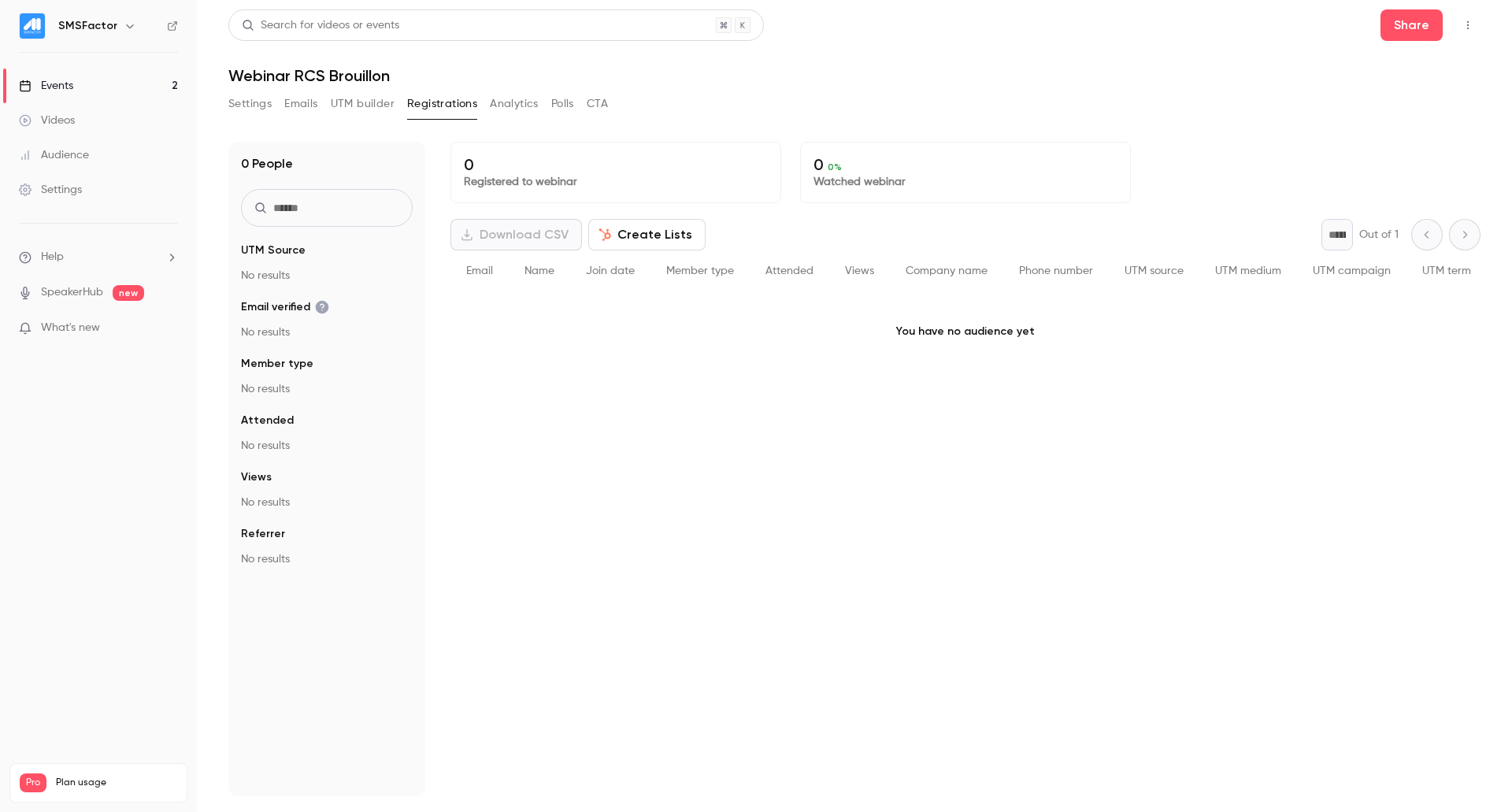
click at [507, 109] on button "Analytics" at bounding box center [514, 104] width 49 height 25
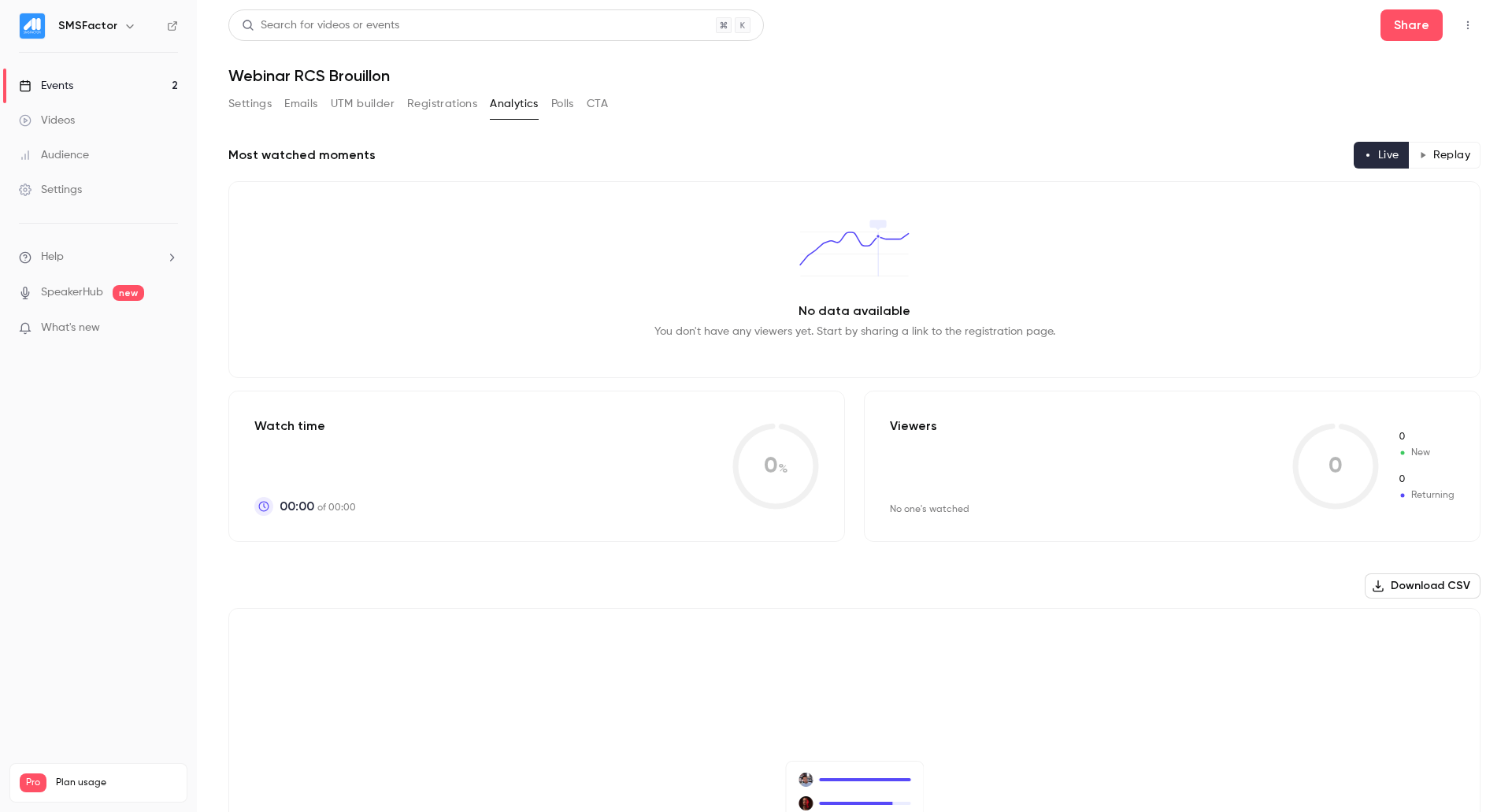
click at [553, 106] on button "Polls" at bounding box center [562, 104] width 23 height 25
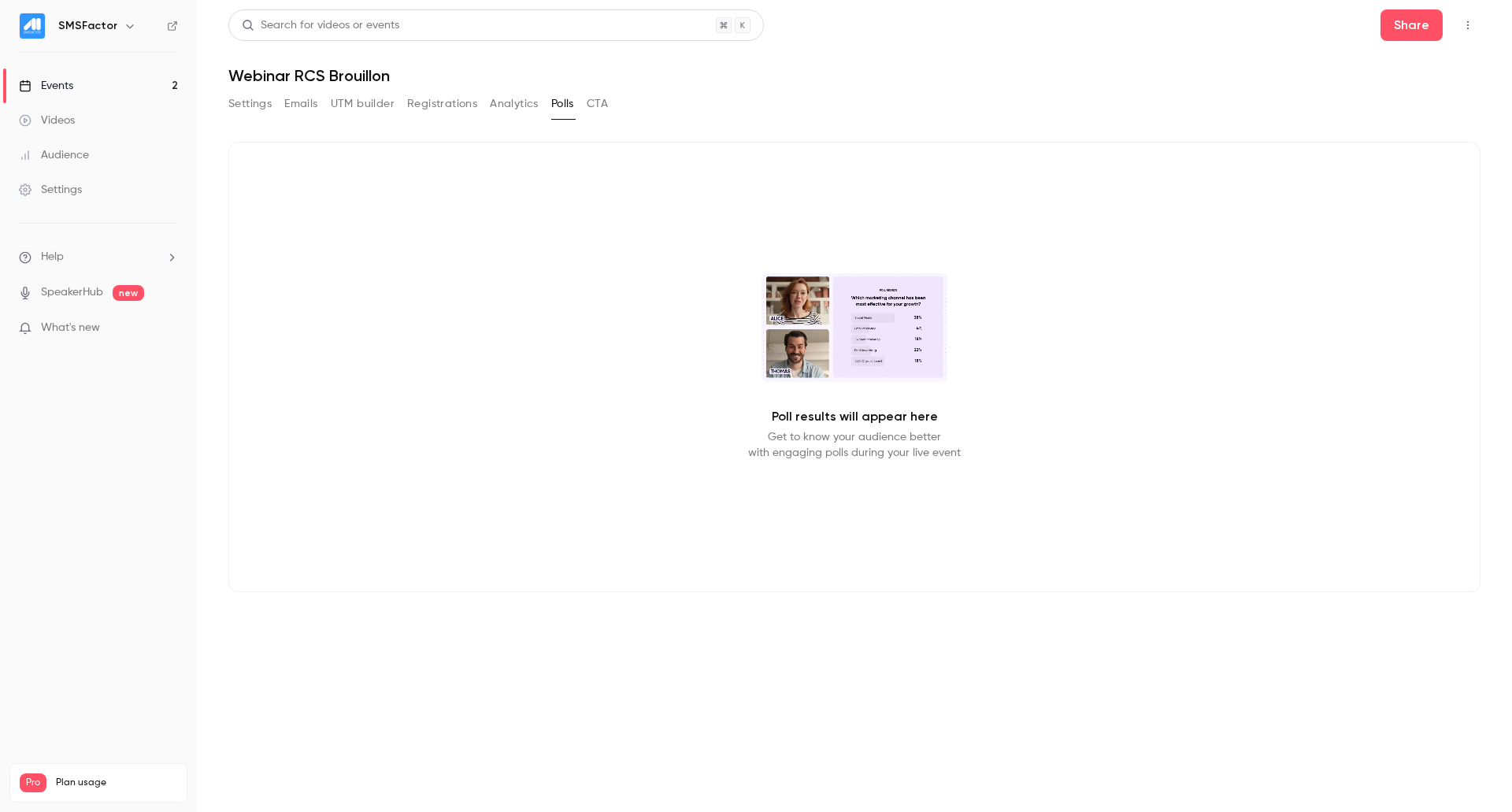
click at [518, 104] on button "Analytics" at bounding box center [514, 104] width 49 height 25
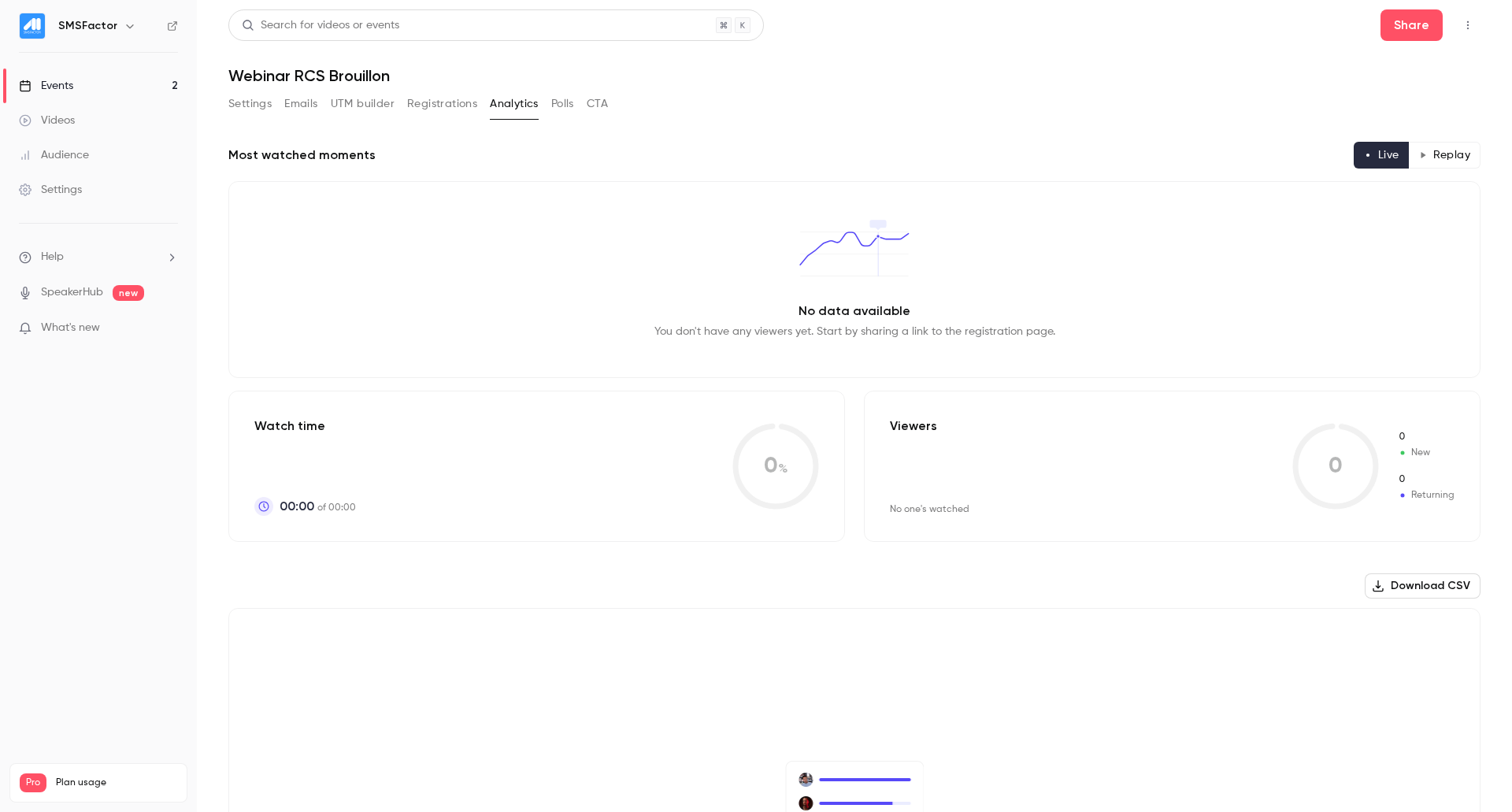
click at [553, 104] on button "Polls" at bounding box center [562, 104] width 23 height 25
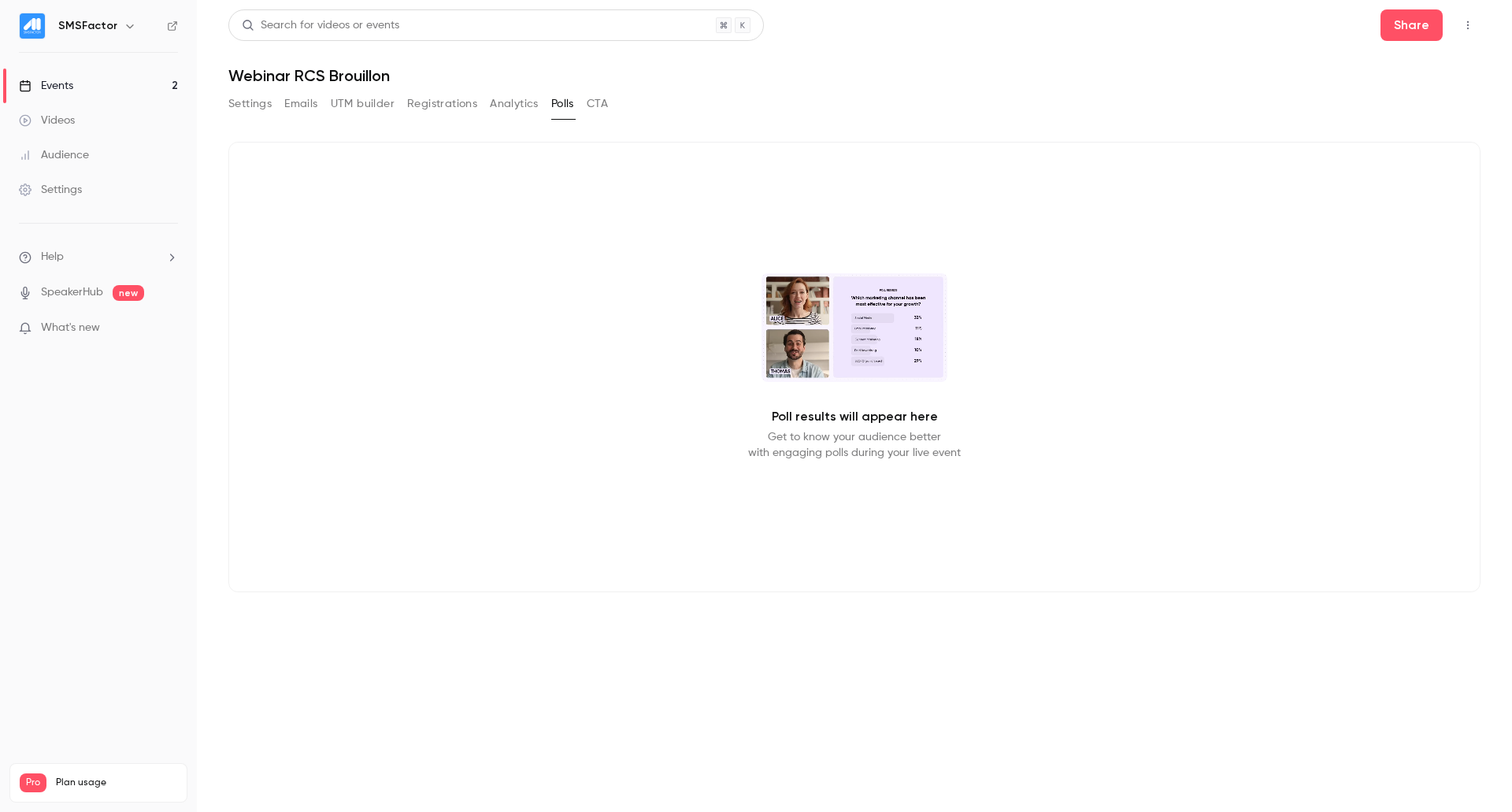
click at [848, 431] on p "Get to know your audience better with engaging polls during your live event" at bounding box center [855, 445] width 213 height 31
click at [748, 239] on div "Poll results will appear here Get to know your audience better with engaging po…" at bounding box center [854, 367] width 1252 height 450
drag, startPoint x: 735, startPoint y: 240, endPoint x: 946, endPoint y: 409, distance: 270.3
click at [946, 409] on div "Poll results will appear here Get to know your audience better with engaging po…" at bounding box center [854, 367] width 1252 height 450
click at [786, 418] on p "Poll results will appear here" at bounding box center [854, 417] width 166 height 19
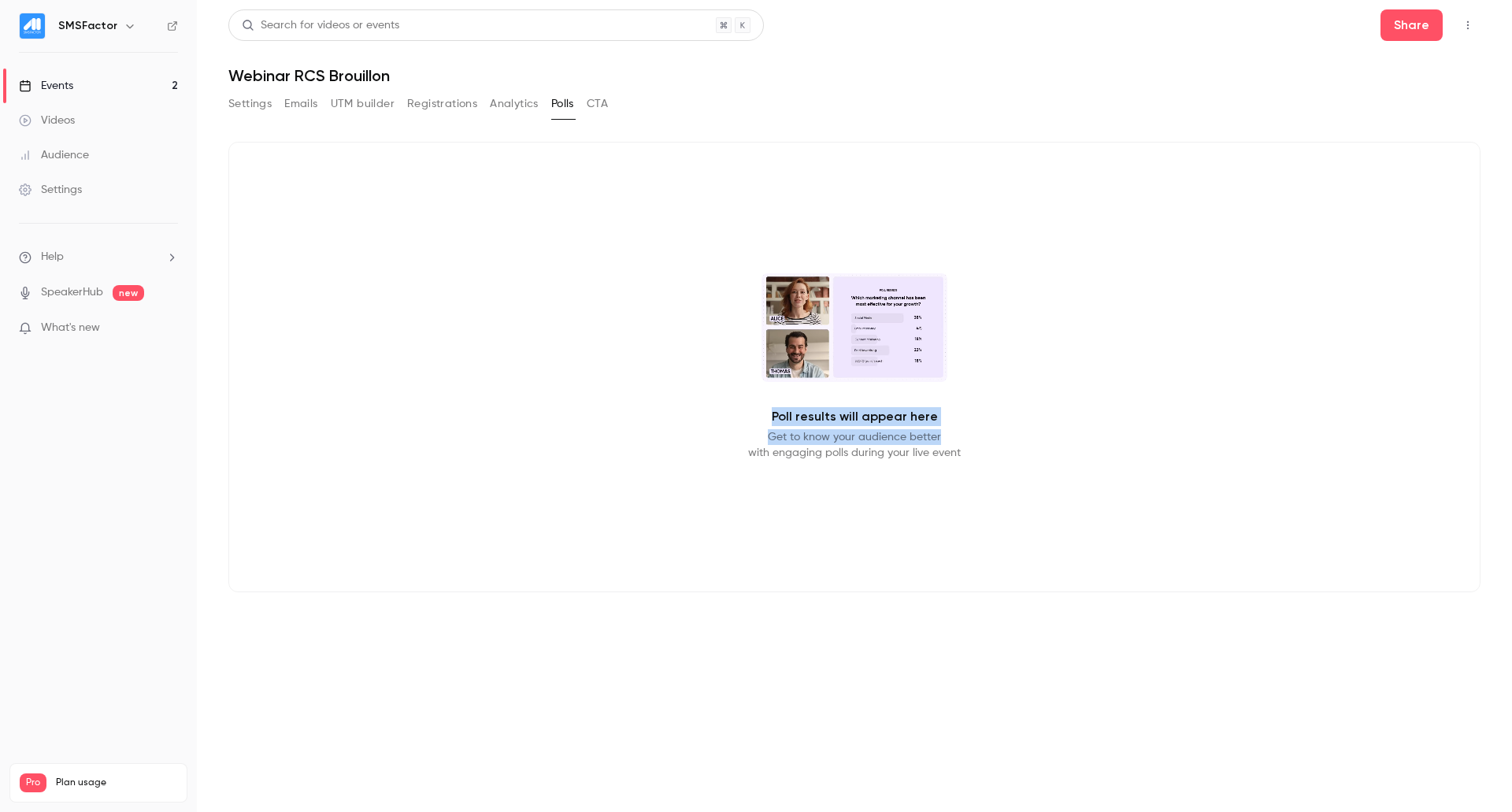
drag, startPoint x: 777, startPoint y: 415, endPoint x: 950, endPoint y: 420, distance: 173.1
click at [950, 420] on div "Poll results will appear here Get to know your audience better with engaging po…" at bounding box center [854, 367] width 1252 height 450
click at [598, 106] on button "CTA" at bounding box center [597, 104] width 21 height 25
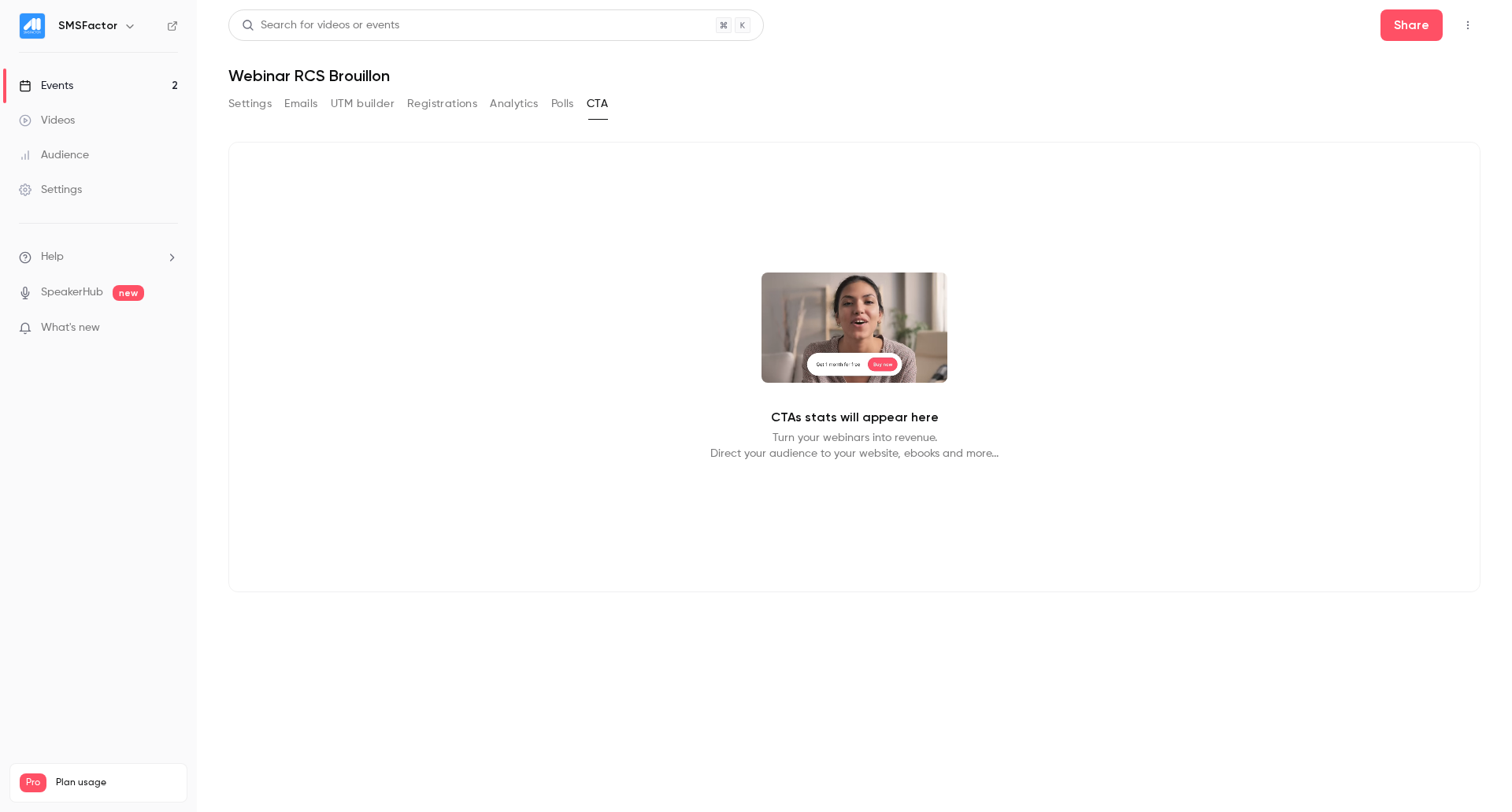
click at [563, 105] on button "Polls" at bounding box center [562, 104] width 23 height 25
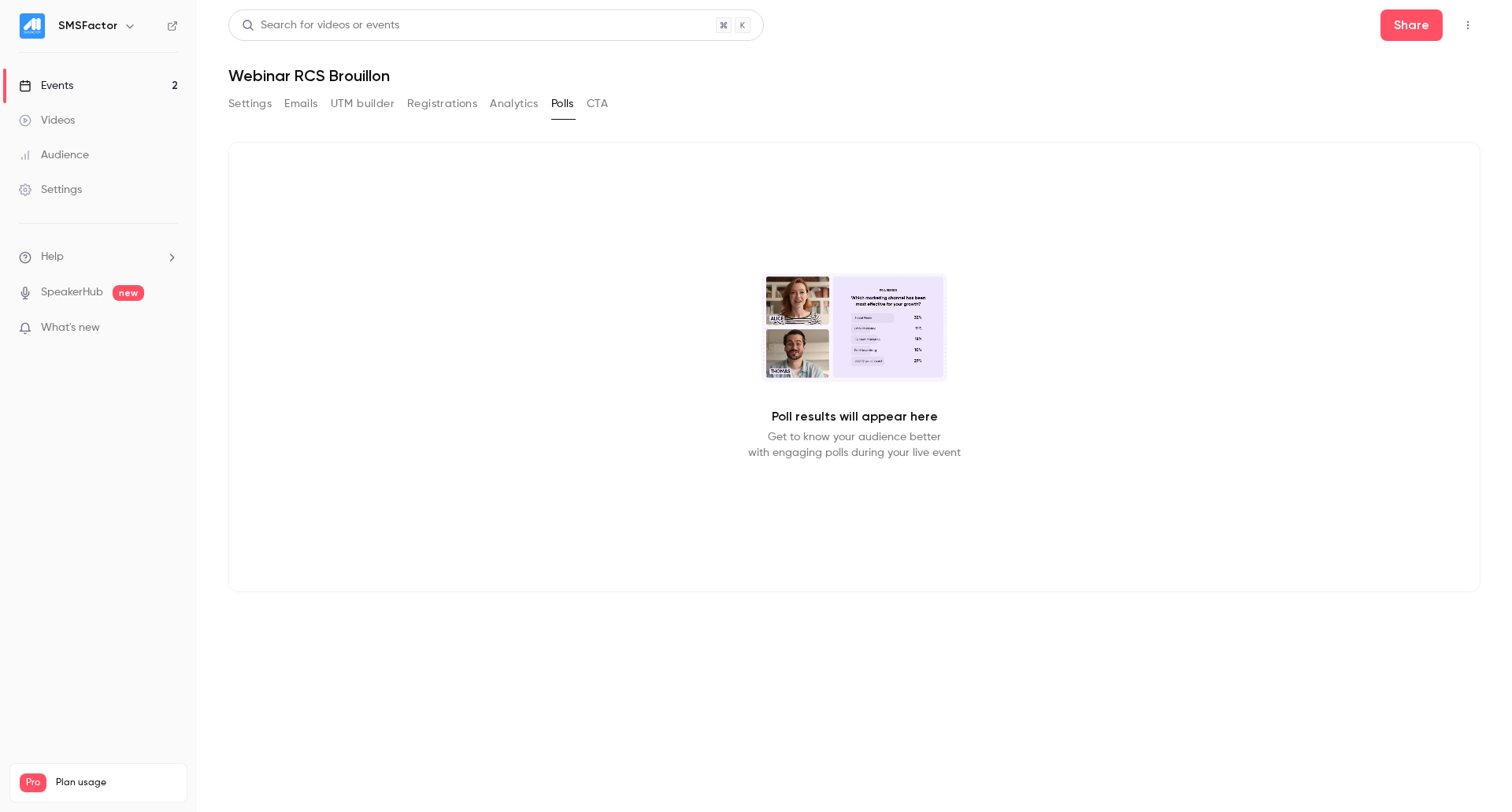
click at [107, 250] on li "Help" at bounding box center [98, 257] width 159 height 17
click at [270, 289] on span "Help center" at bounding box center [246, 288] width 60 height 17
click at [70, 190] on div "Settings" at bounding box center [50, 189] width 63 height 16
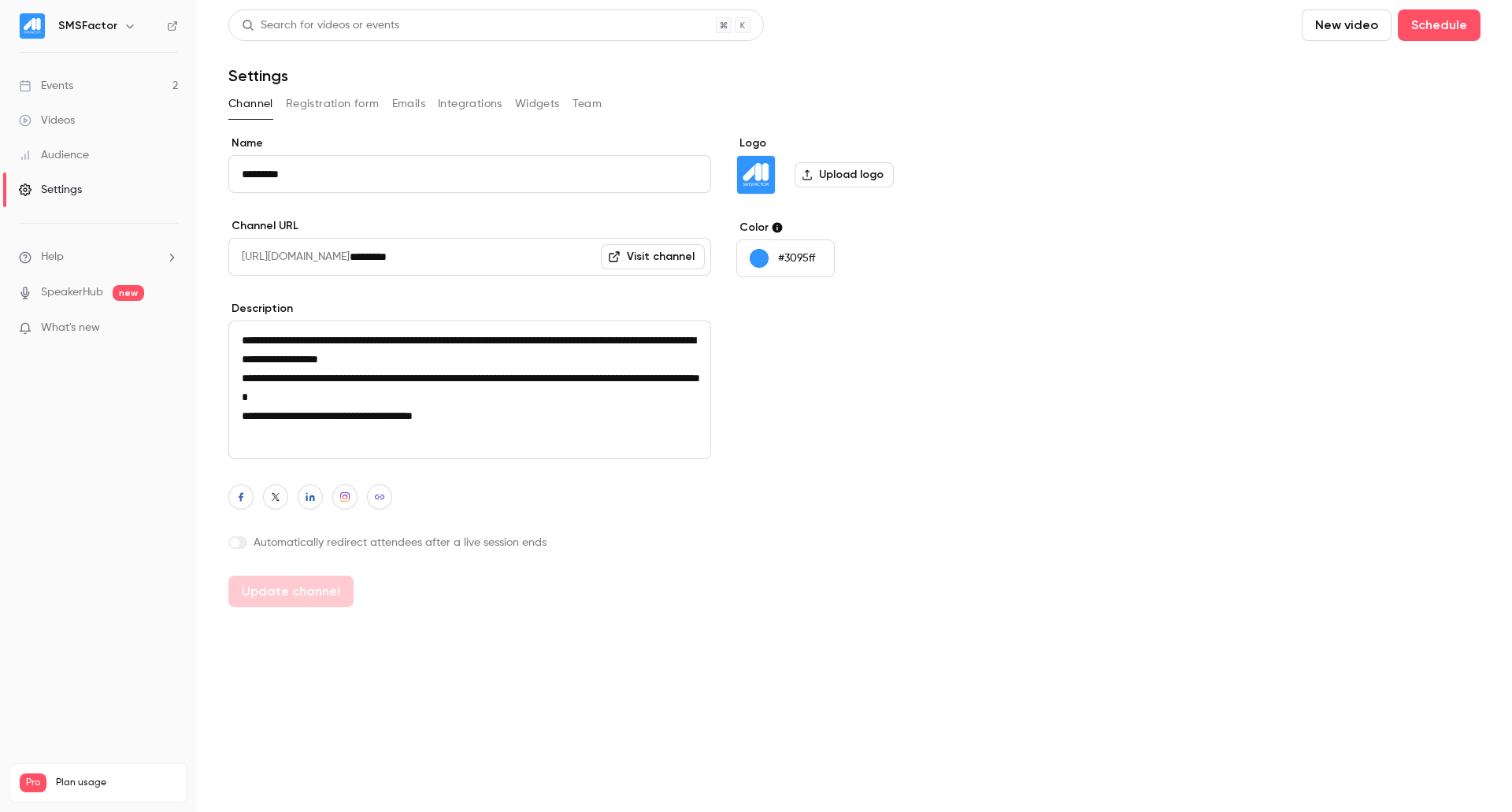
click at [70, 94] on link "Events 2" at bounding box center [98, 86] width 197 height 35
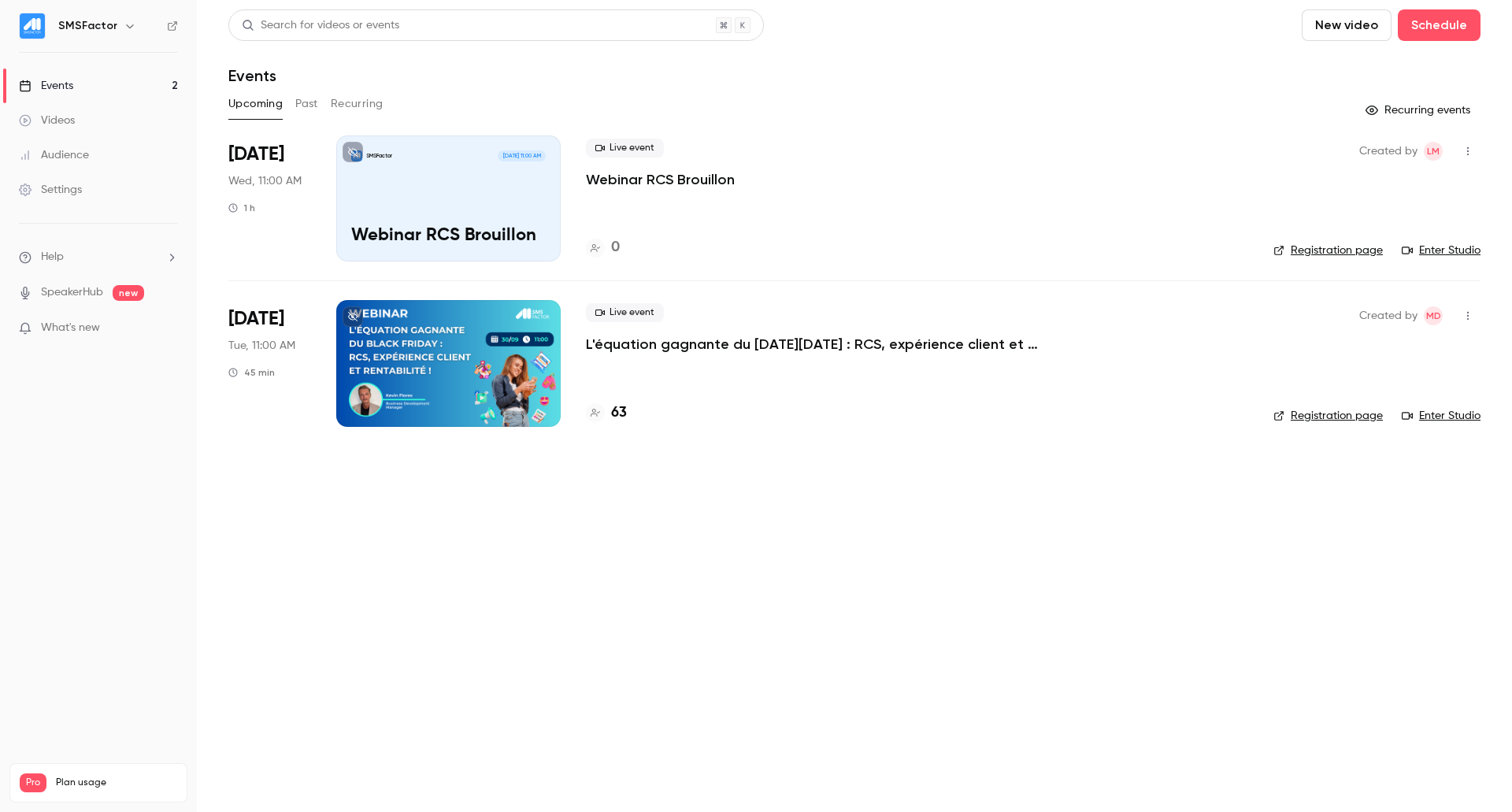
click at [645, 171] on p "Webinar RCS Brouillon" at bounding box center [661, 179] width 149 height 19
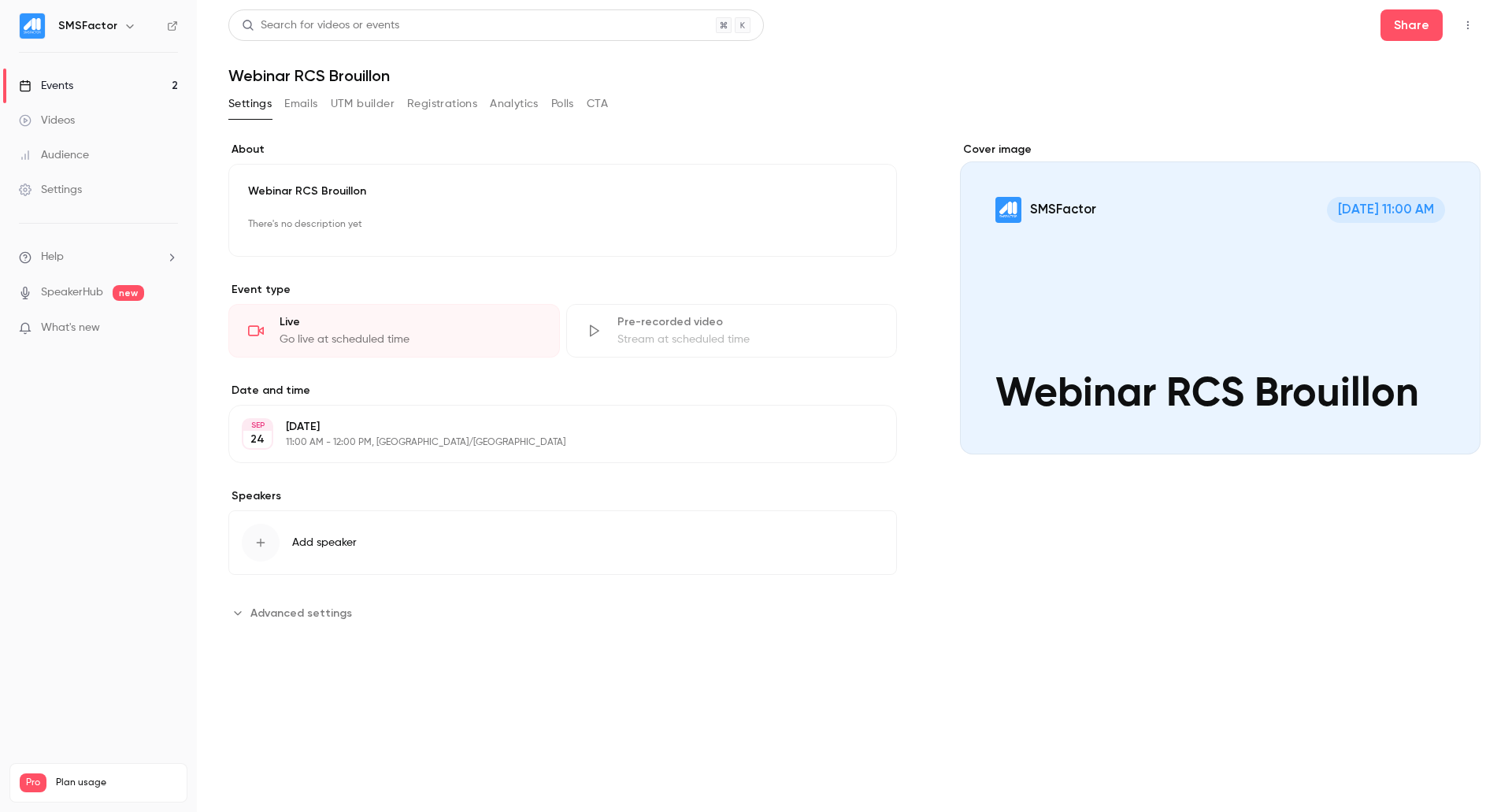
click at [131, 86] on link "Events 2" at bounding box center [98, 86] width 197 height 35
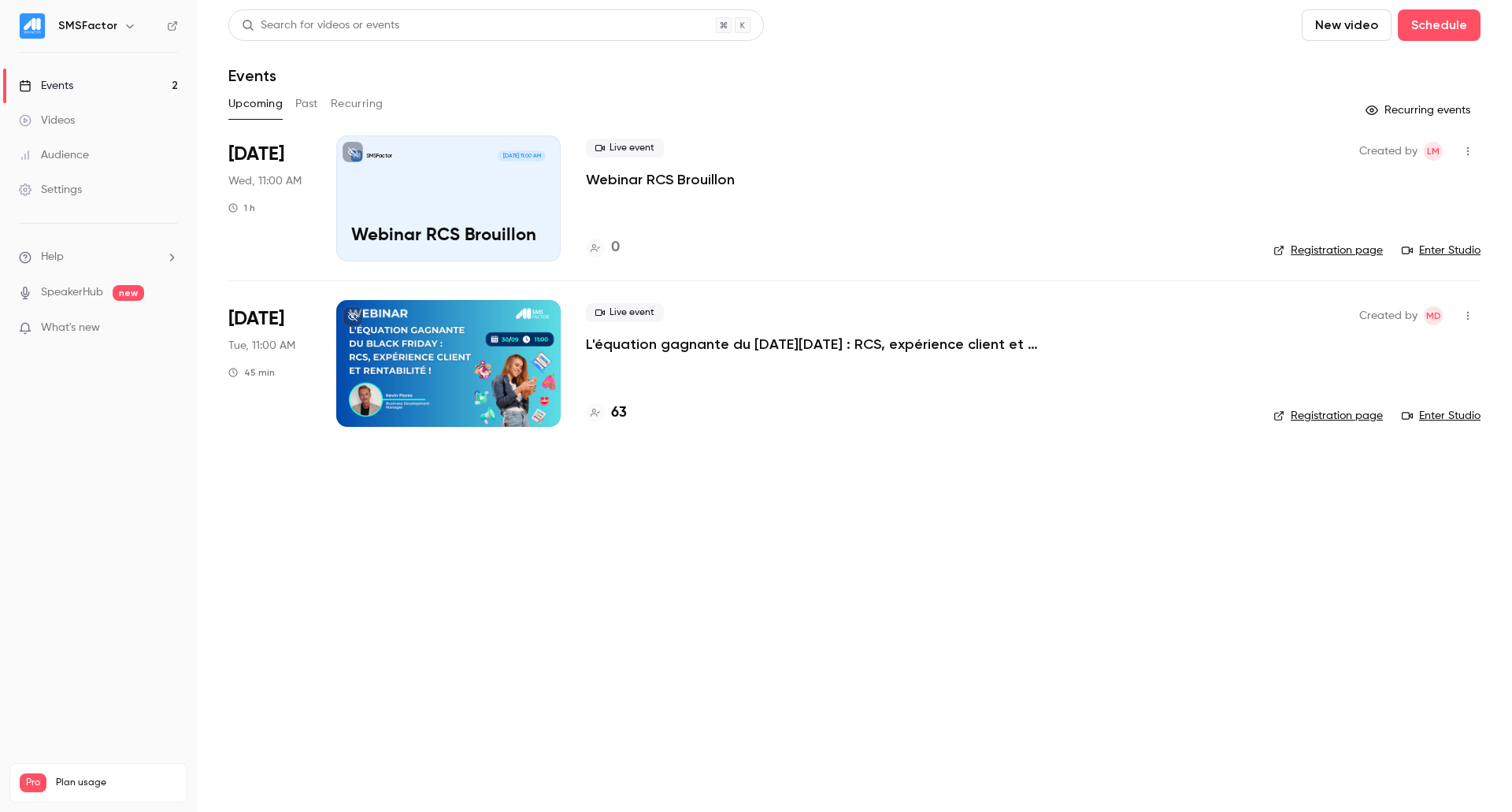
click at [1462, 144] on button "button" at bounding box center [1467, 150] width 25 height 25
click at [794, 74] on div at bounding box center [756, 406] width 1512 height 812
click at [358, 317] on button at bounding box center [352, 317] width 20 height 20
click at [1451, 249] on link "Enter Studio" at bounding box center [1441, 250] width 79 height 16
click at [1468, 150] on icon "button" at bounding box center [1468, 151] width 2 height 8
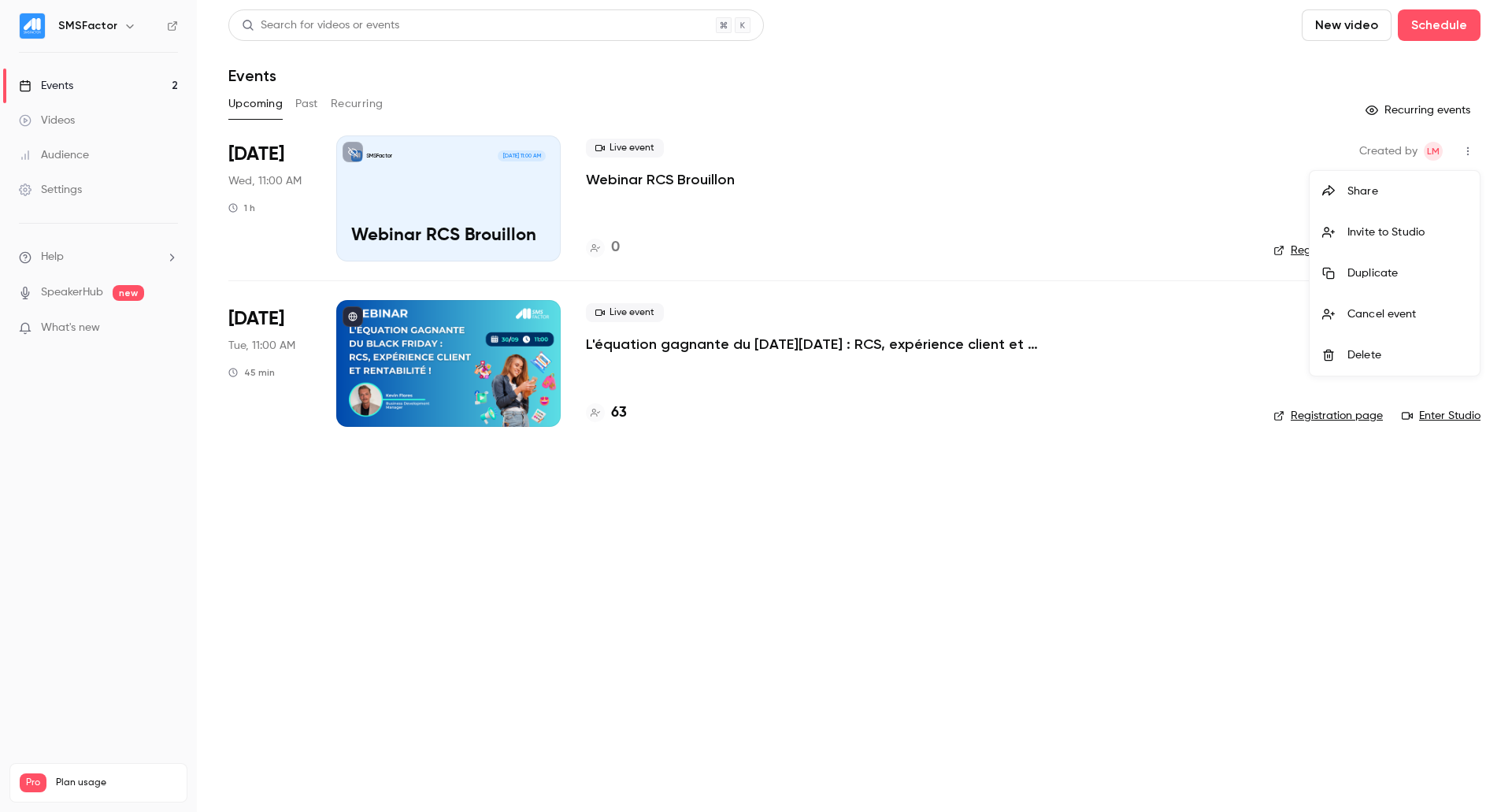
click at [1405, 194] on div "Share" at bounding box center [1407, 191] width 119 height 16
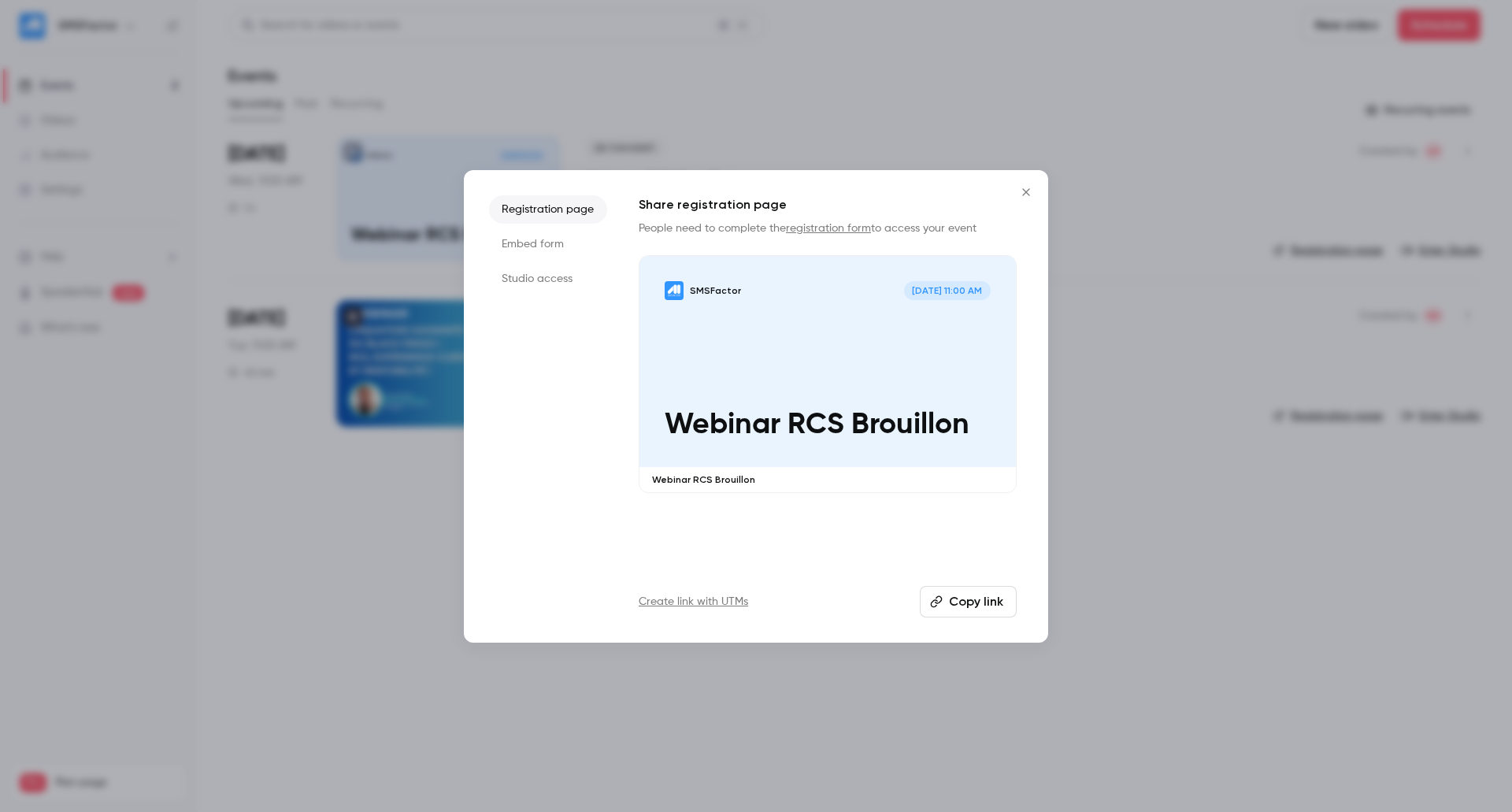
click at [953, 595] on button "Copy link" at bounding box center [969, 602] width 97 height 31
click at [325, 480] on div at bounding box center [756, 406] width 1512 height 812
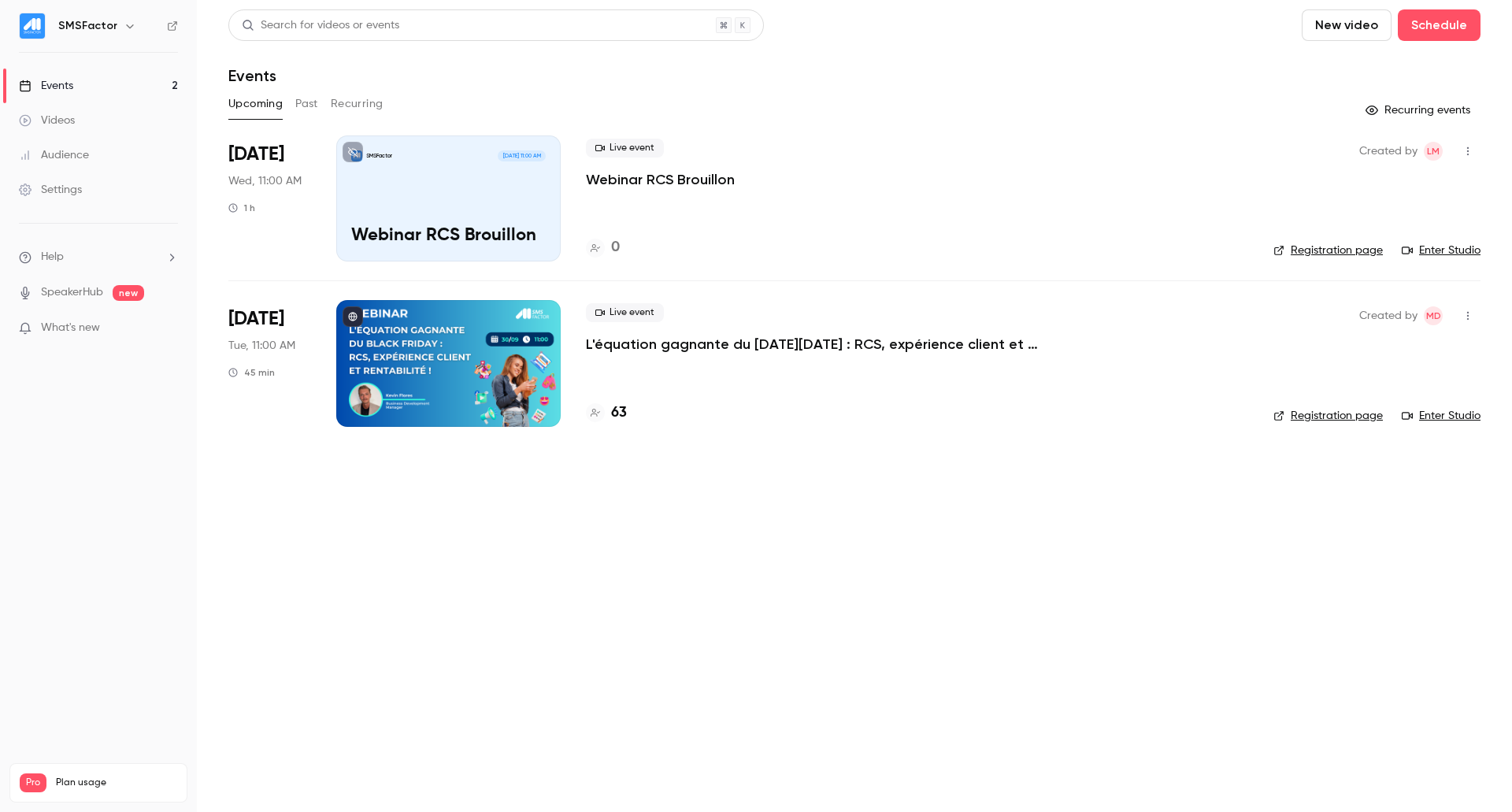
click at [1450, 247] on link "Enter Studio" at bounding box center [1441, 250] width 79 height 16
click at [606, 249] on div "0" at bounding box center [603, 247] width 34 height 21
click at [1469, 153] on icon "button" at bounding box center [1468, 151] width 13 height 11
click at [1383, 232] on div "Invite to Studio" at bounding box center [1407, 232] width 119 height 16
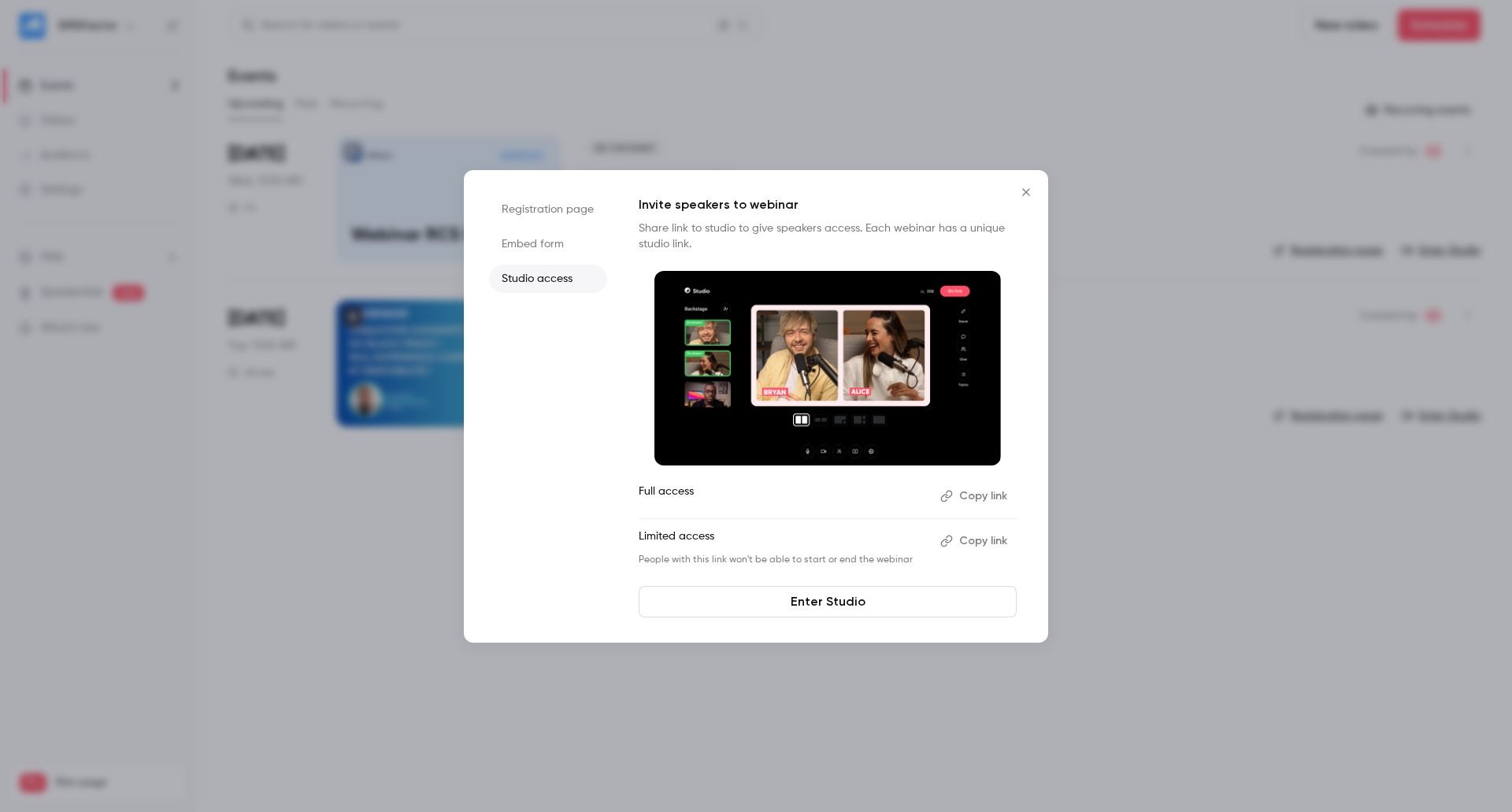
click at [1032, 186] on icon "Close" at bounding box center [1026, 193] width 19 height 13
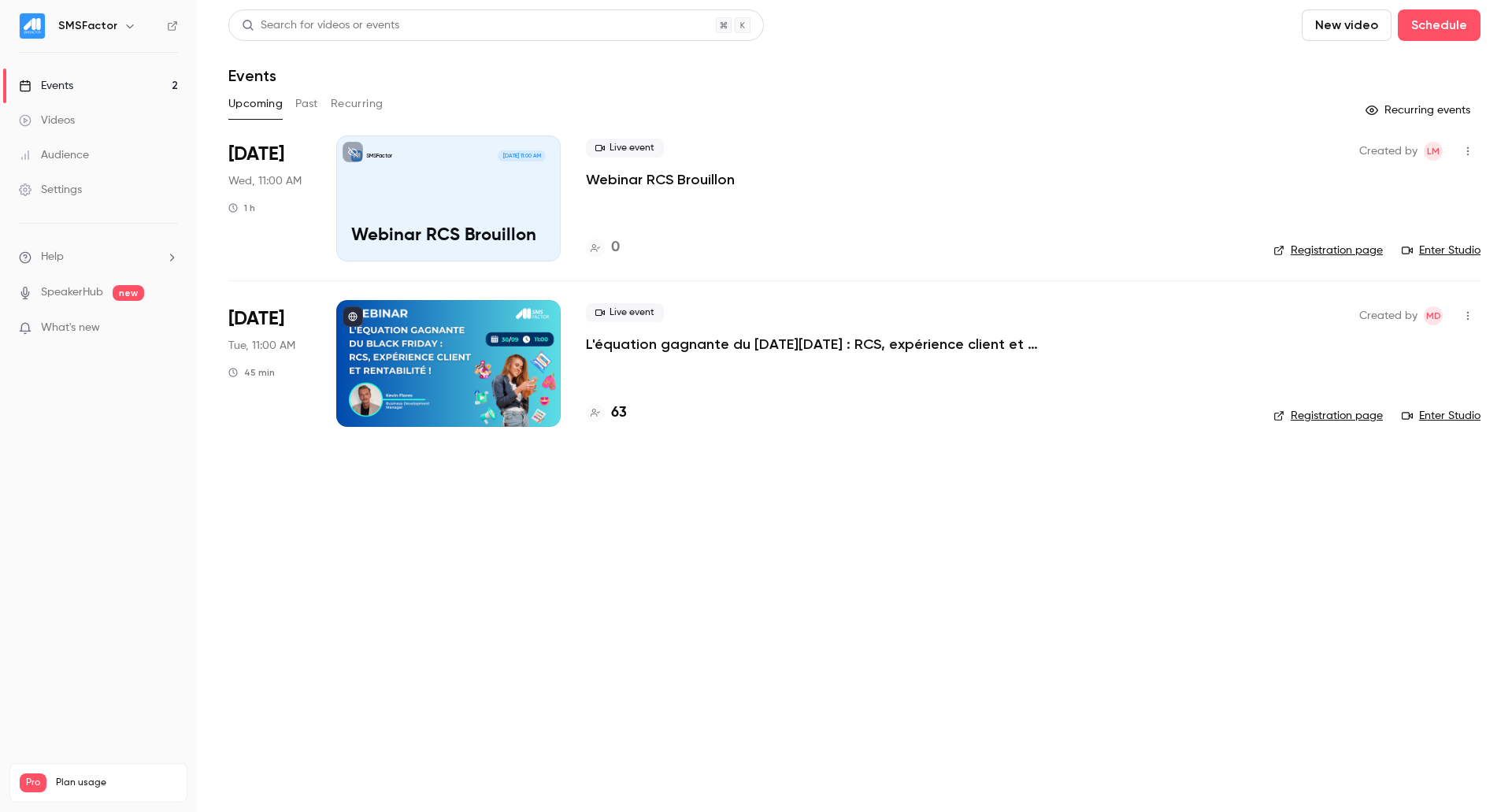
click at [685, 175] on p "Webinar RCS Brouillon" at bounding box center [661, 179] width 149 height 19
